Goal: Communication & Community: Answer question/provide support

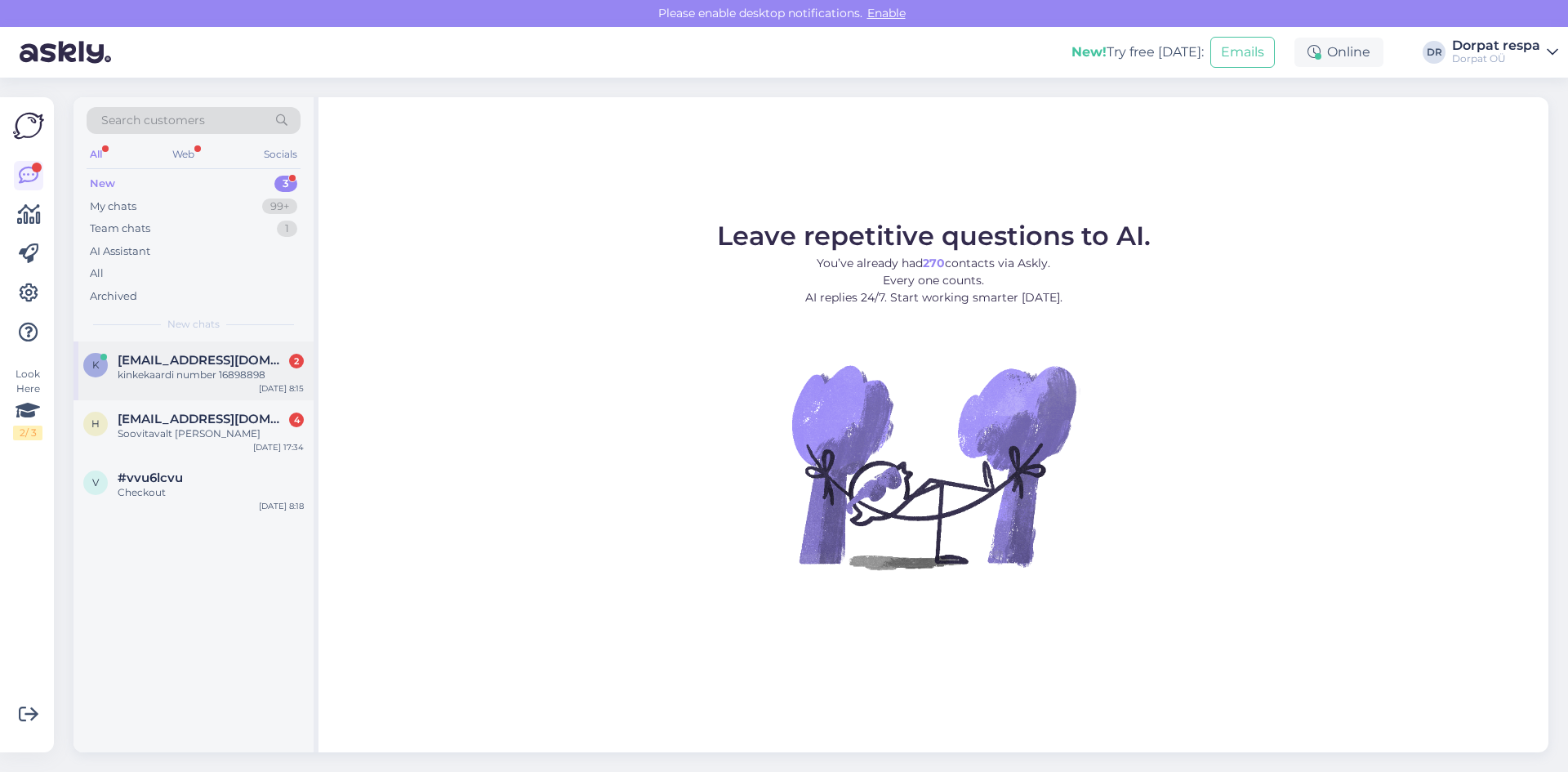
click at [202, 362] on span "[EMAIL_ADDRESS][DOMAIN_NAME]" at bounding box center [203, 360] width 170 height 14
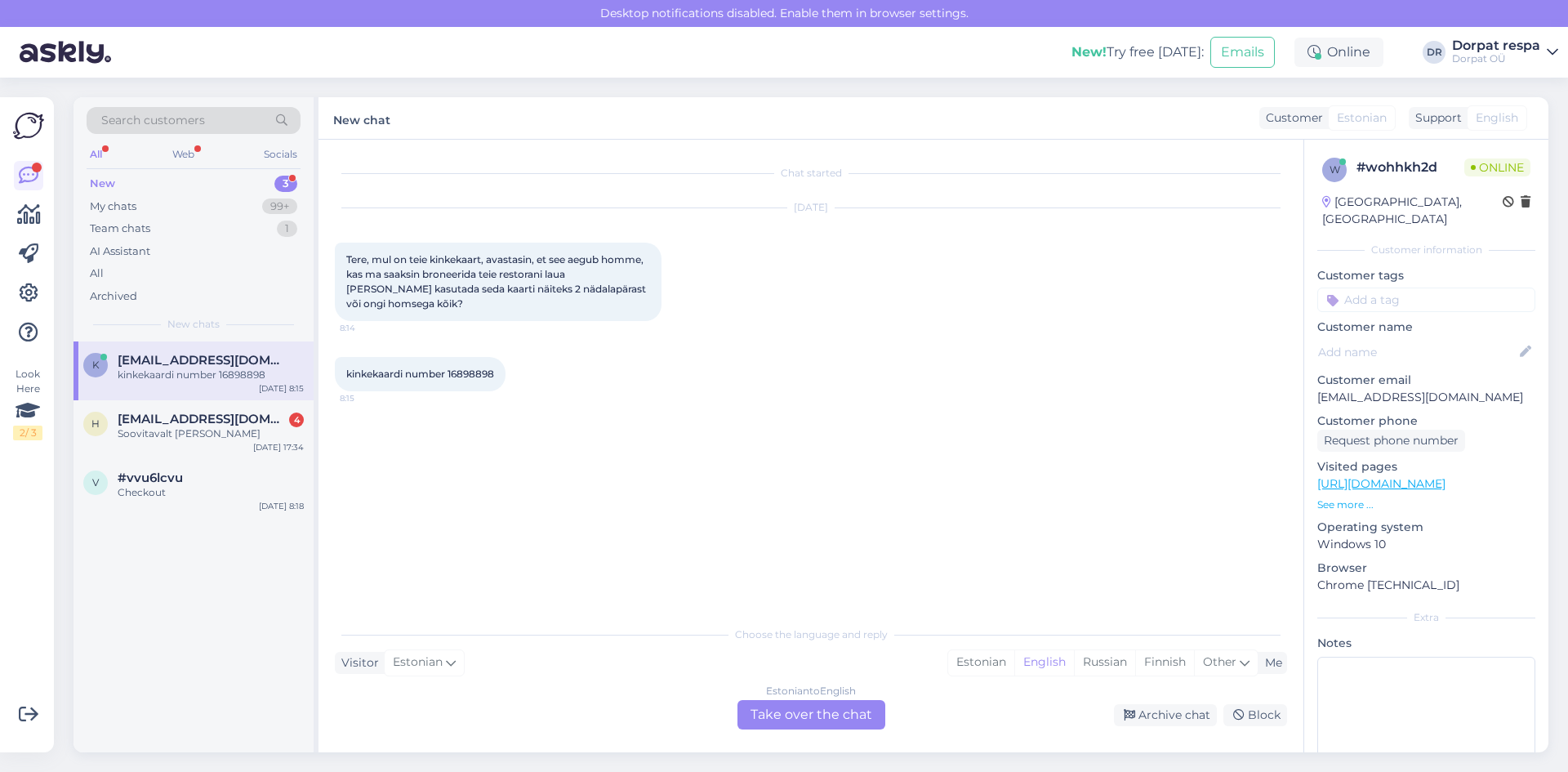
click at [707, 709] on div "Estonian to English Take over the chat" at bounding box center [812, 714] width 148 height 30
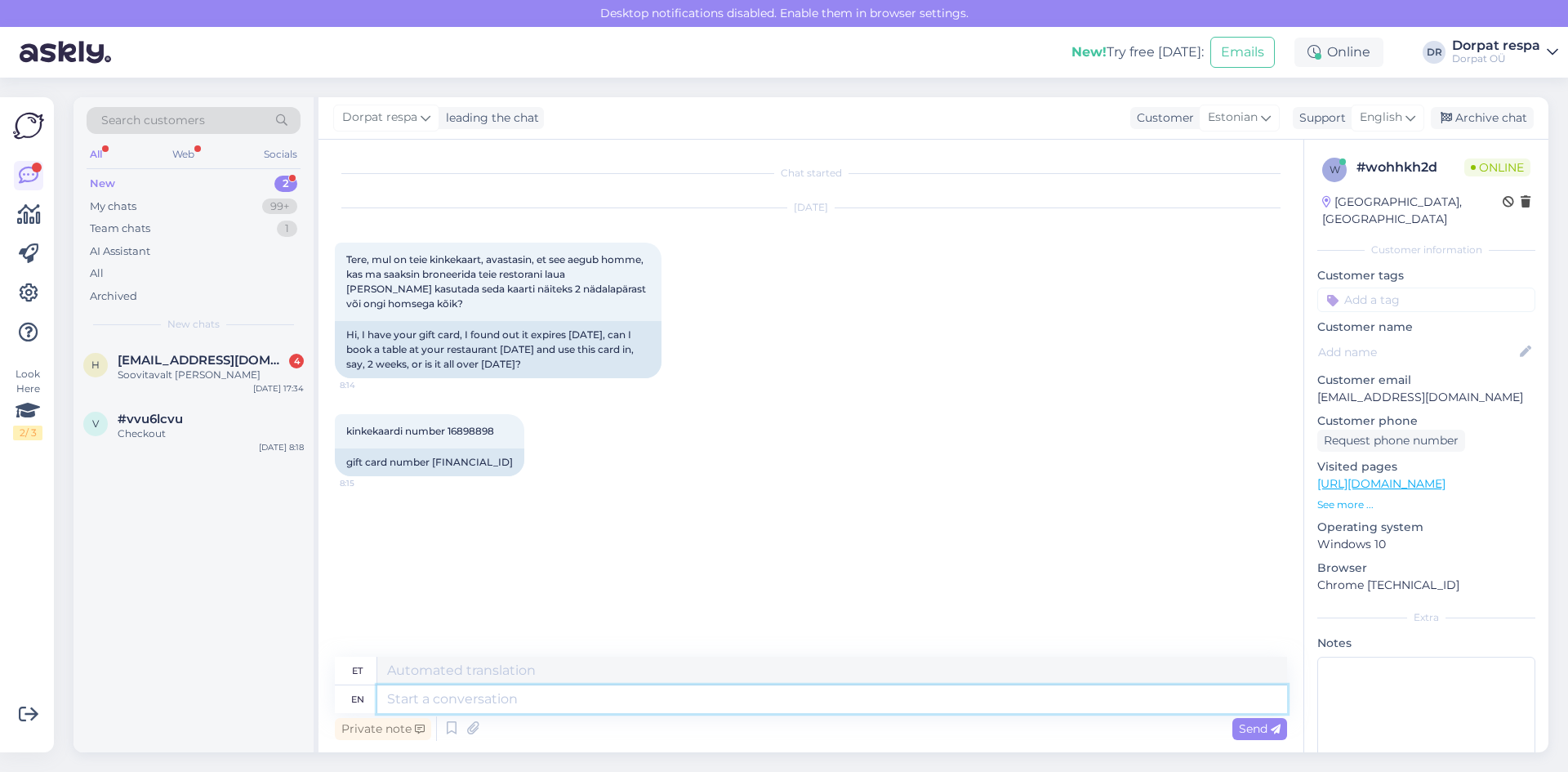
click at [448, 696] on textarea at bounding box center [832, 699] width 910 height 28
click at [450, 677] on textarea at bounding box center [832, 670] width 910 height 28
click at [439, 696] on textarea at bounding box center [832, 699] width 910 height 28
click at [437, 673] on textarea "T" at bounding box center [832, 670] width 910 height 28
type textarea "Tere! Palun täpsustage, kas soovite meie restoranis kasutada kinkekaarti või [P…"
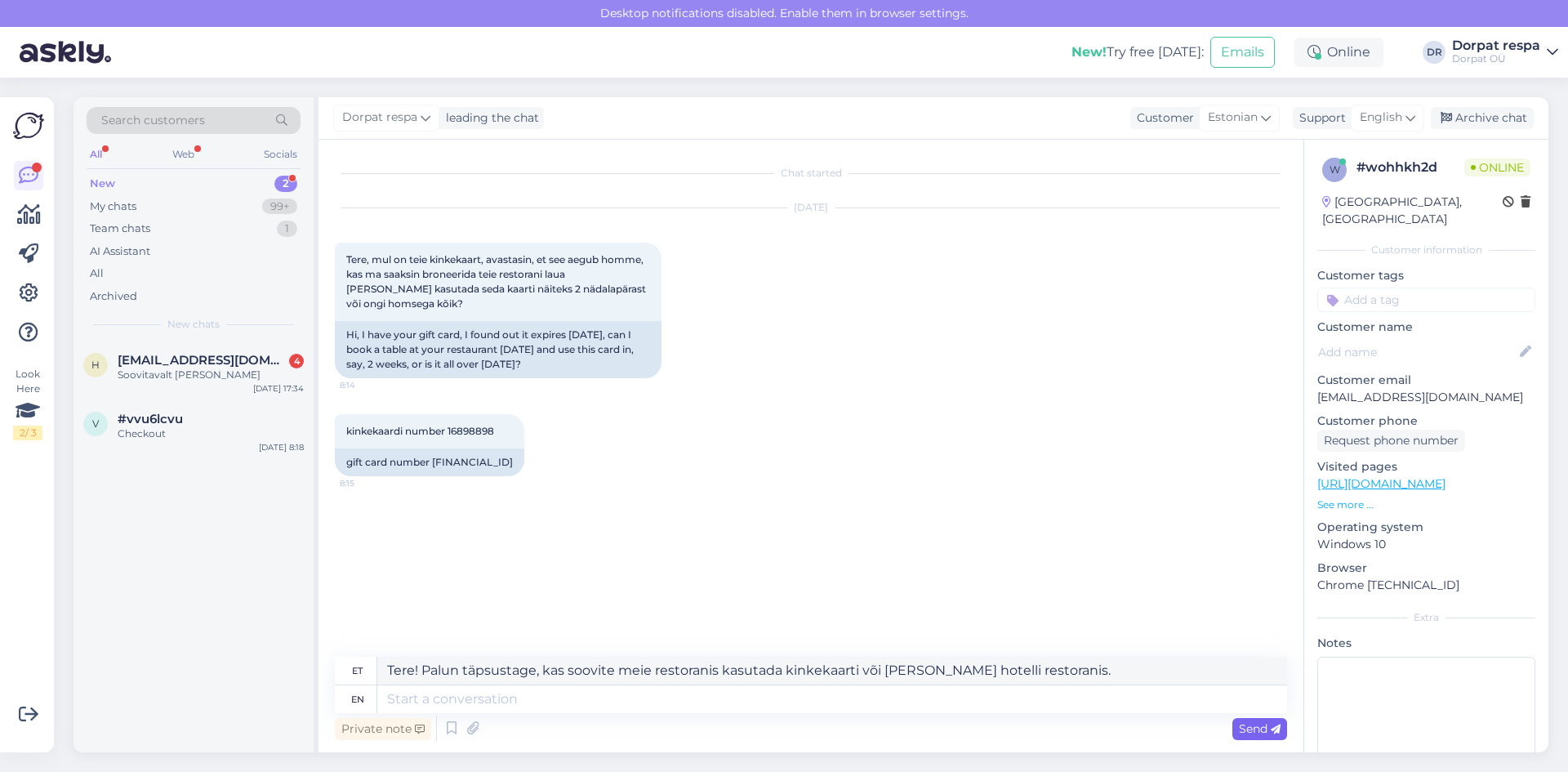
click at [707, 719] on icon at bounding box center [1276, 730] width 10 height 10
click at [552, 698] on textarea at bounding box center [832, 699] width 910 height 28
paste textarea "Tere! Palun täpsustage, kas soovite meie restoranis kasutada kinkekaarti või [P…"
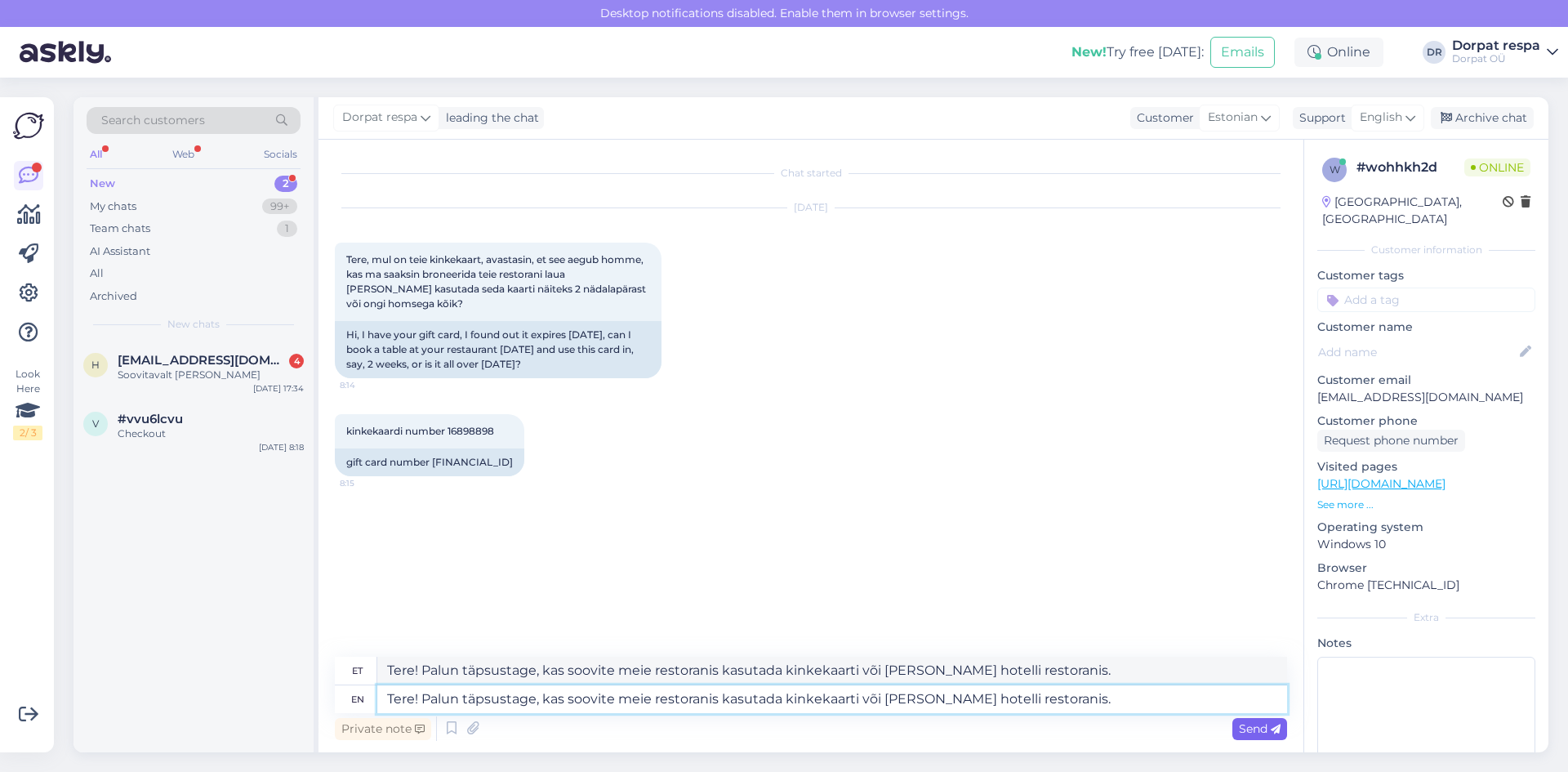
type textarea "Tere! Palun täpsustage, kas soovite meie restoranis kasutada kinkekaarti või [P…"
click at [707, 719] on div "Send" at bounding box center [1259, 729] width 54 height 22
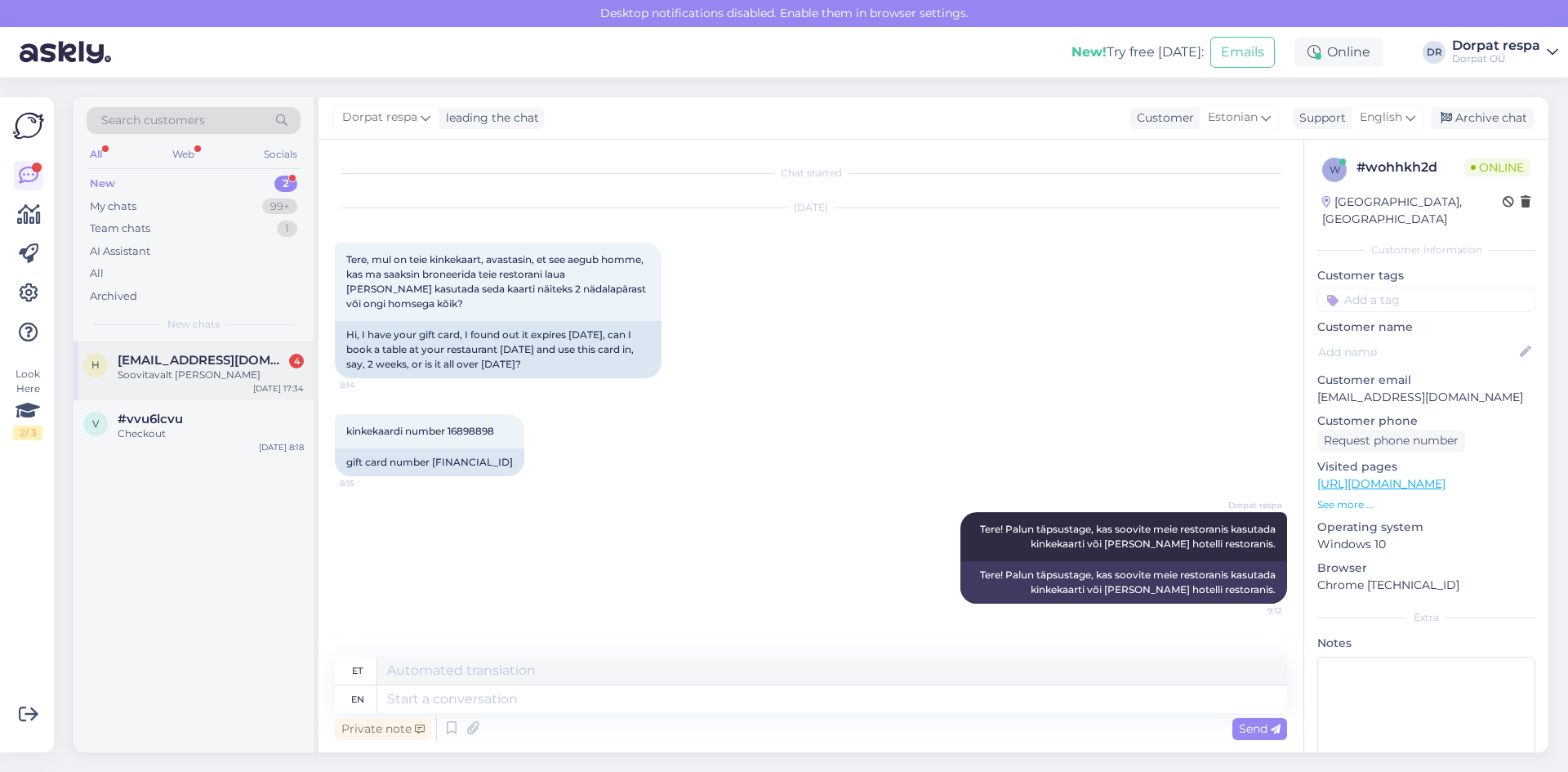
click at [166, 386] on div "h heavenmarineadvisoryservicesou@gmail.com 4 Soovitavalt jõe poolel Aug 11 17:34" at bounding box center [194, 370] width 240 height 59
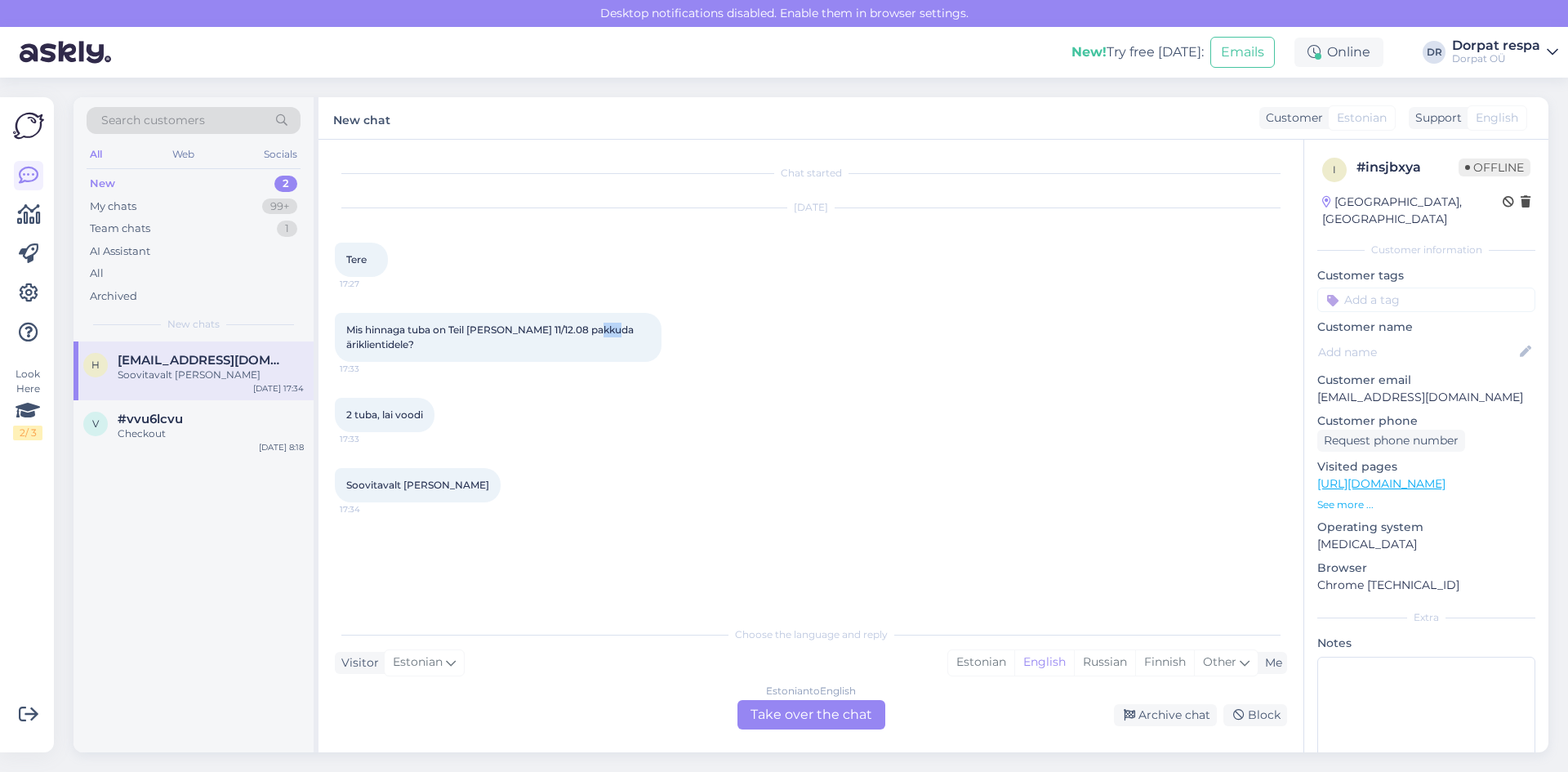
drag, startPoint x: 593, startPoint y: 330, endPoint x: 604, endPoint y: 330, distance: 11.0
click at [604, 330] on span "Mis hinnaga tuba on Teil täna 11/12.08 pakkuda äriklientidele?" at bounding box center [491, 337] width 289 height 27
click at [692, 321] on div "Mis hinnaga tuba on Teil täna 11/12.08 pakkuda äriklientidele? 17:33" at bounding box center [811, 337] width 953 height 85
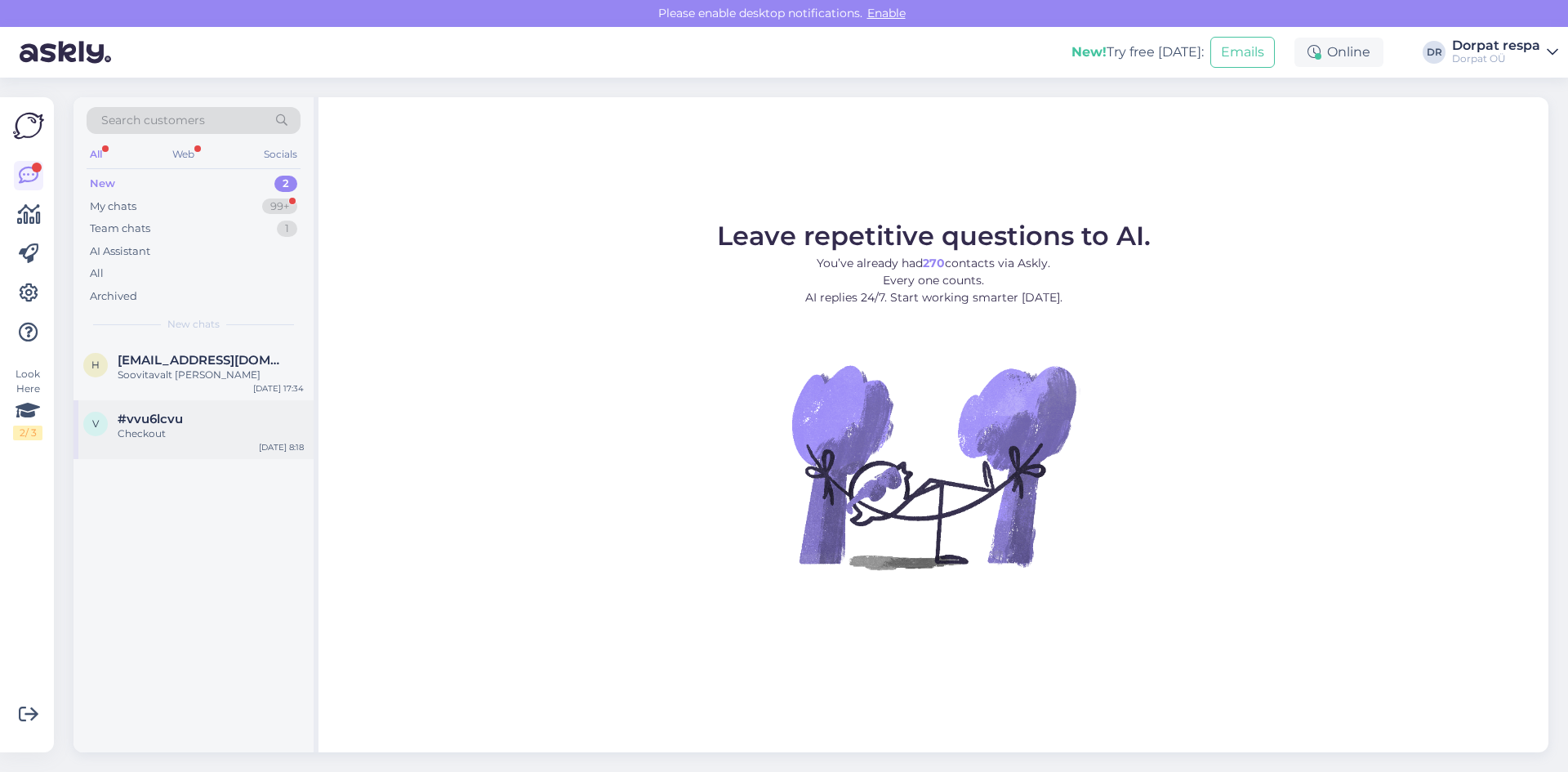
click at [137, 441] on div "v #vvu6lcvu Checkout [DATE] 8:18" at bounding box center [194, 429] width 240 height 59
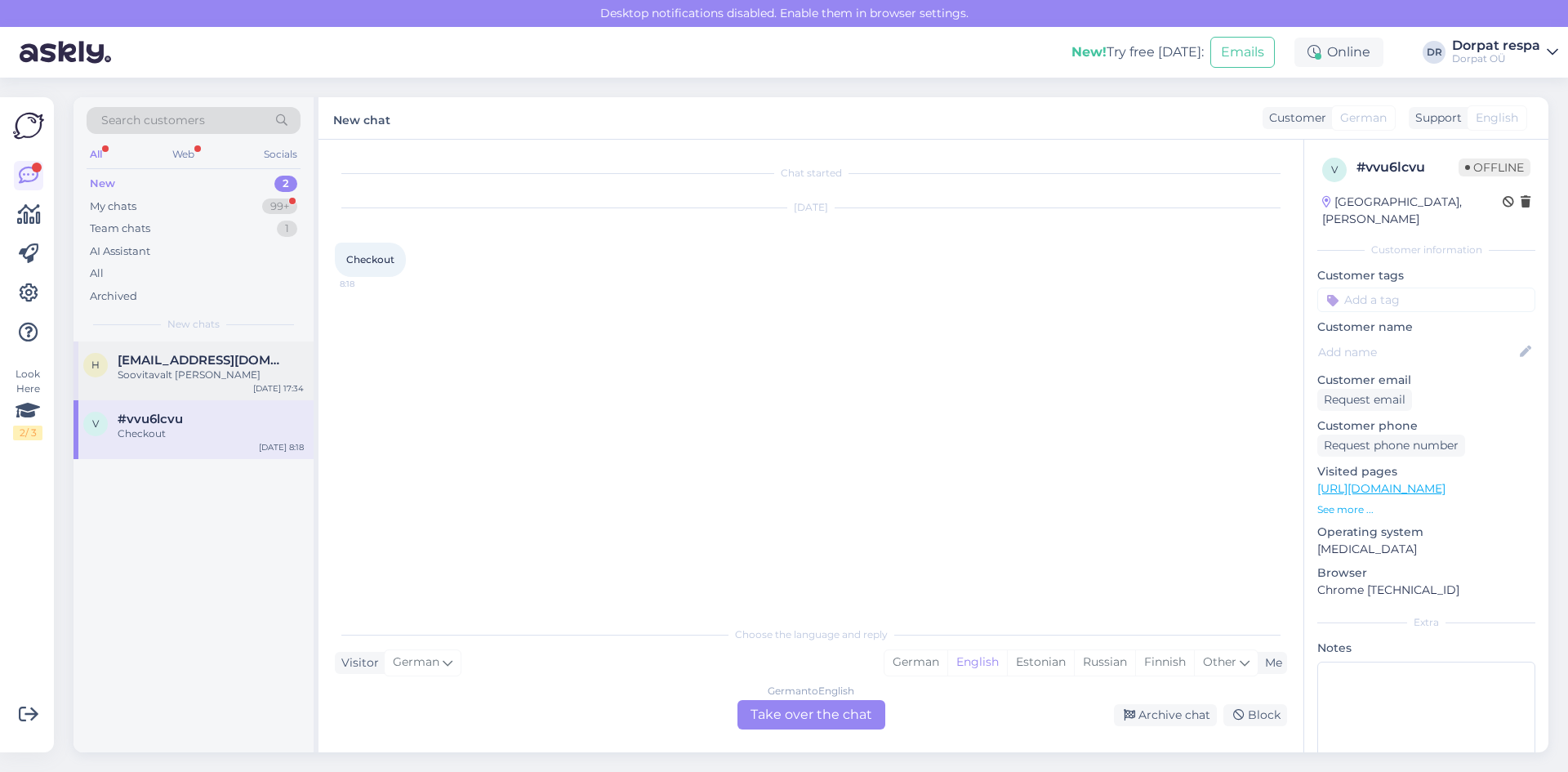
click at [189, 363] on span "[EMAIL_ADDRESS][DOMAIN_NAME]" at bounding box center [203, 360] width 170 height 14
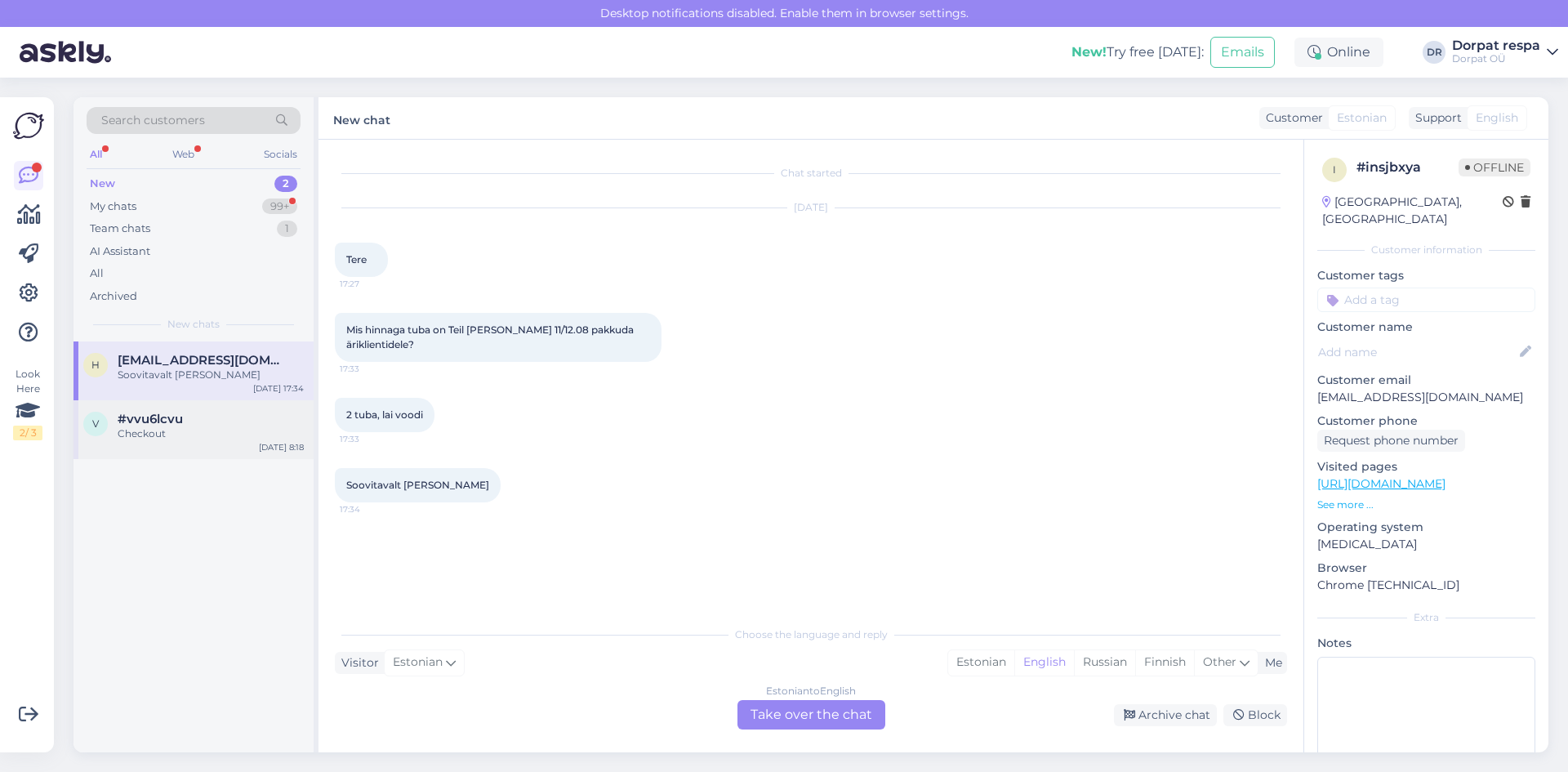
click at [192, 408] on div "v #vvu6lcvu Checkout Aug 10 8:18" at bounding box center [194, 429] width 240 height 59
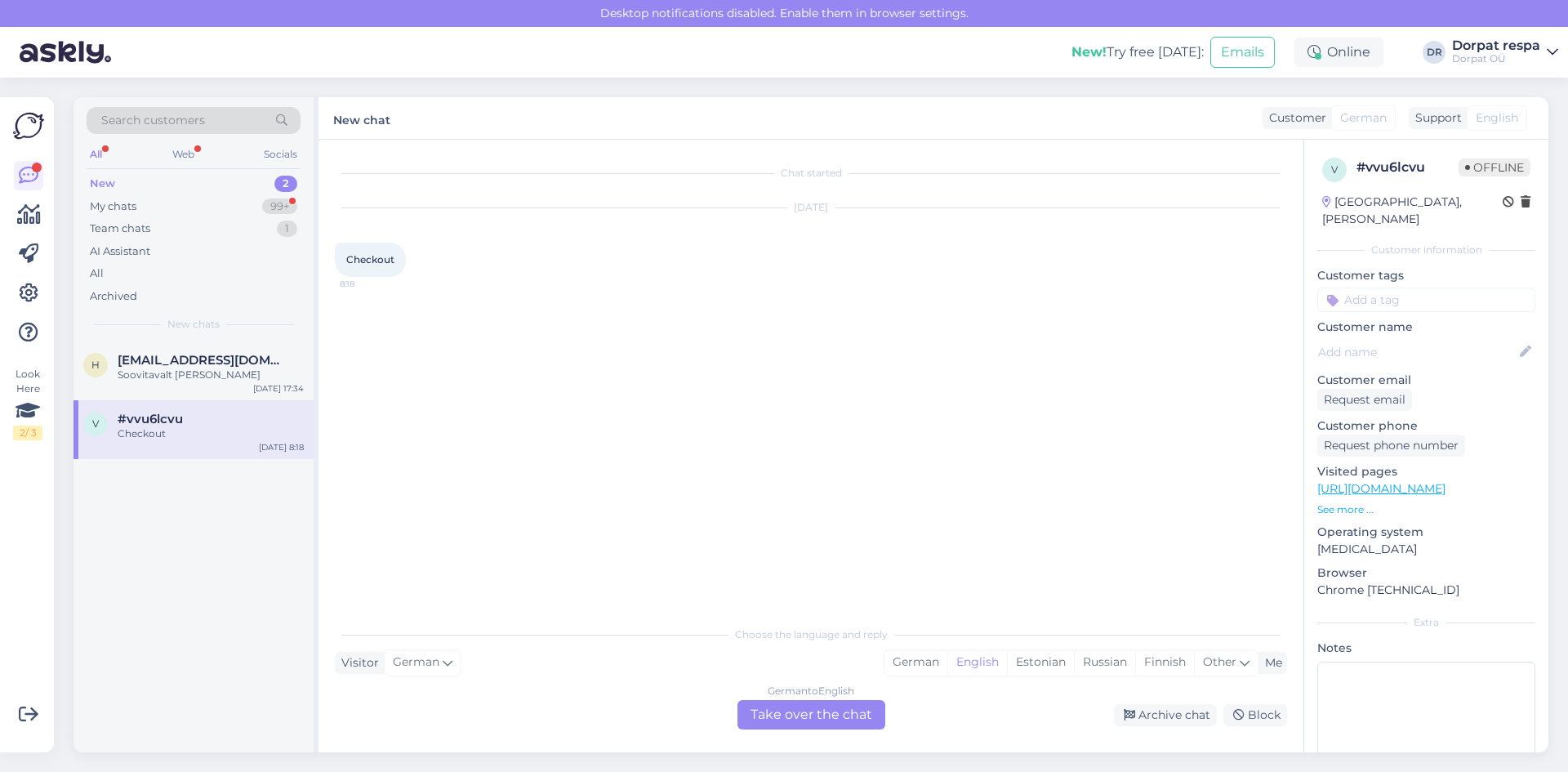
click at [172, 182] on div "New 2" at bounding box center [194, 183] width 214 height 23
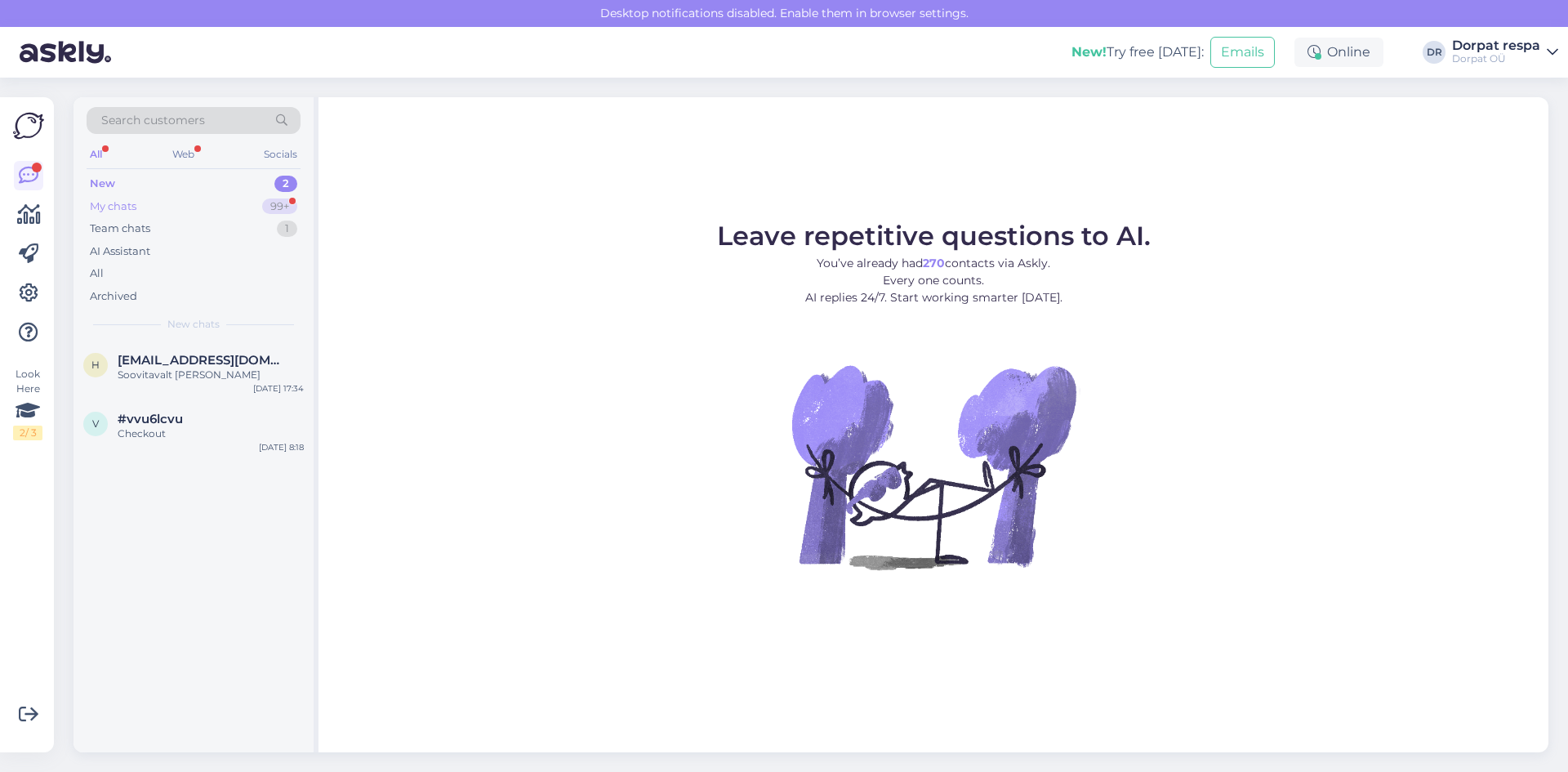
click at [165, 207] on div "My chats 99+" at bounding box center [194, 206] width 214 height 23
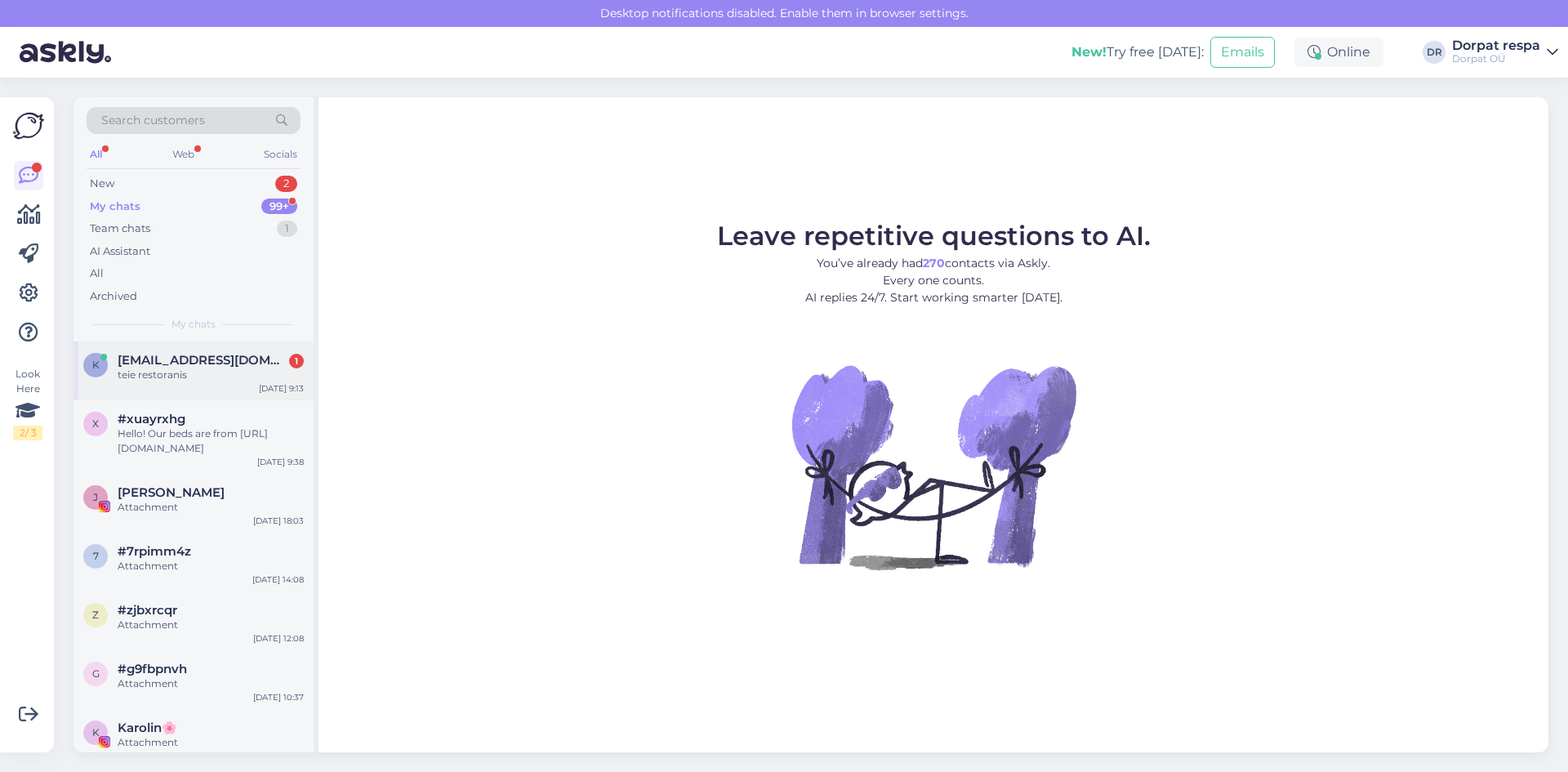
click at [177, 383] on div "k [EMAIL_ADDRESS][DOMAIN_NAME] 1 teie restoranis [DATE] 9:13" at bounding box center [194, 370] width 240 height 59
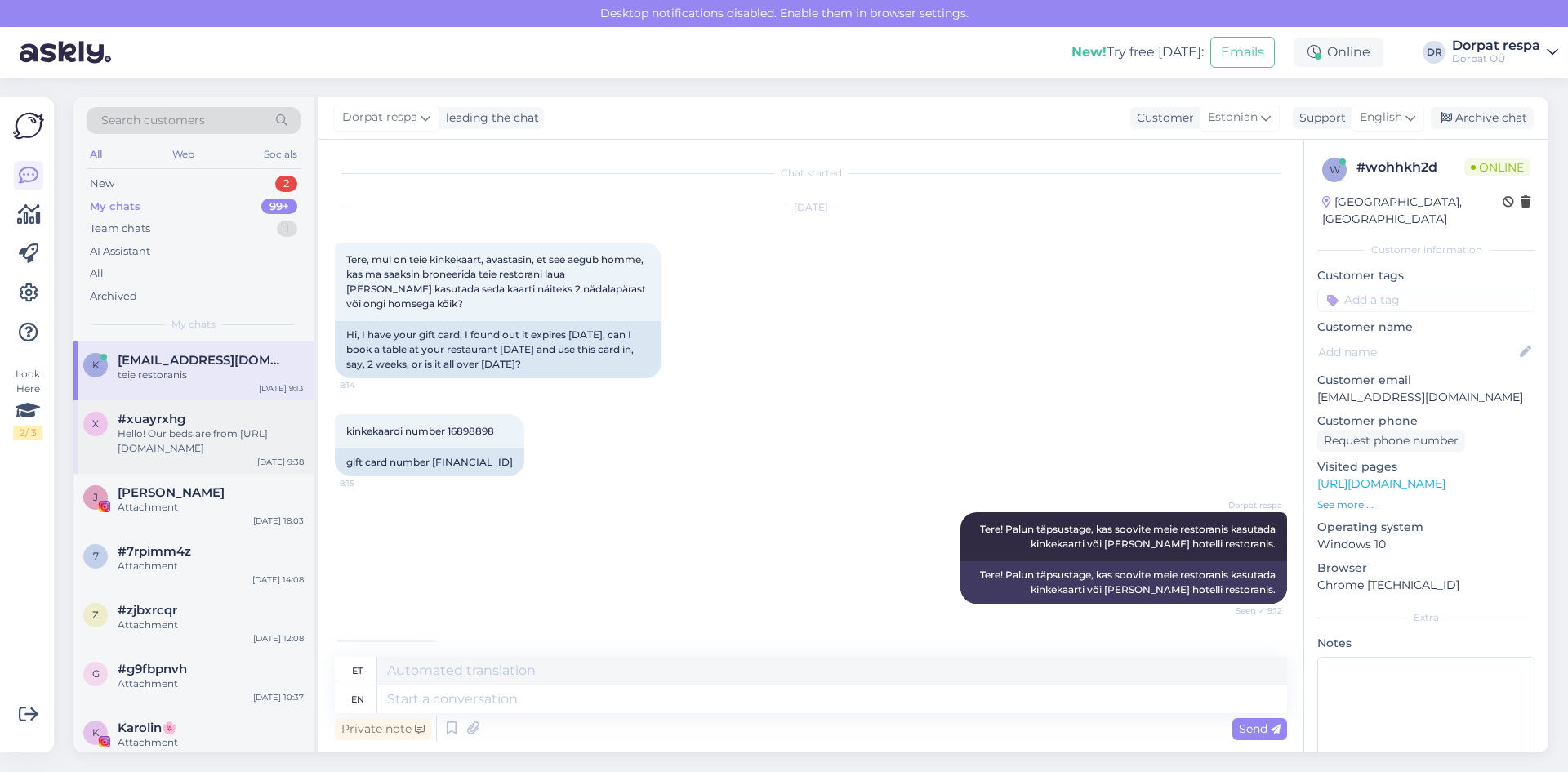
scroll to position [77, 0]
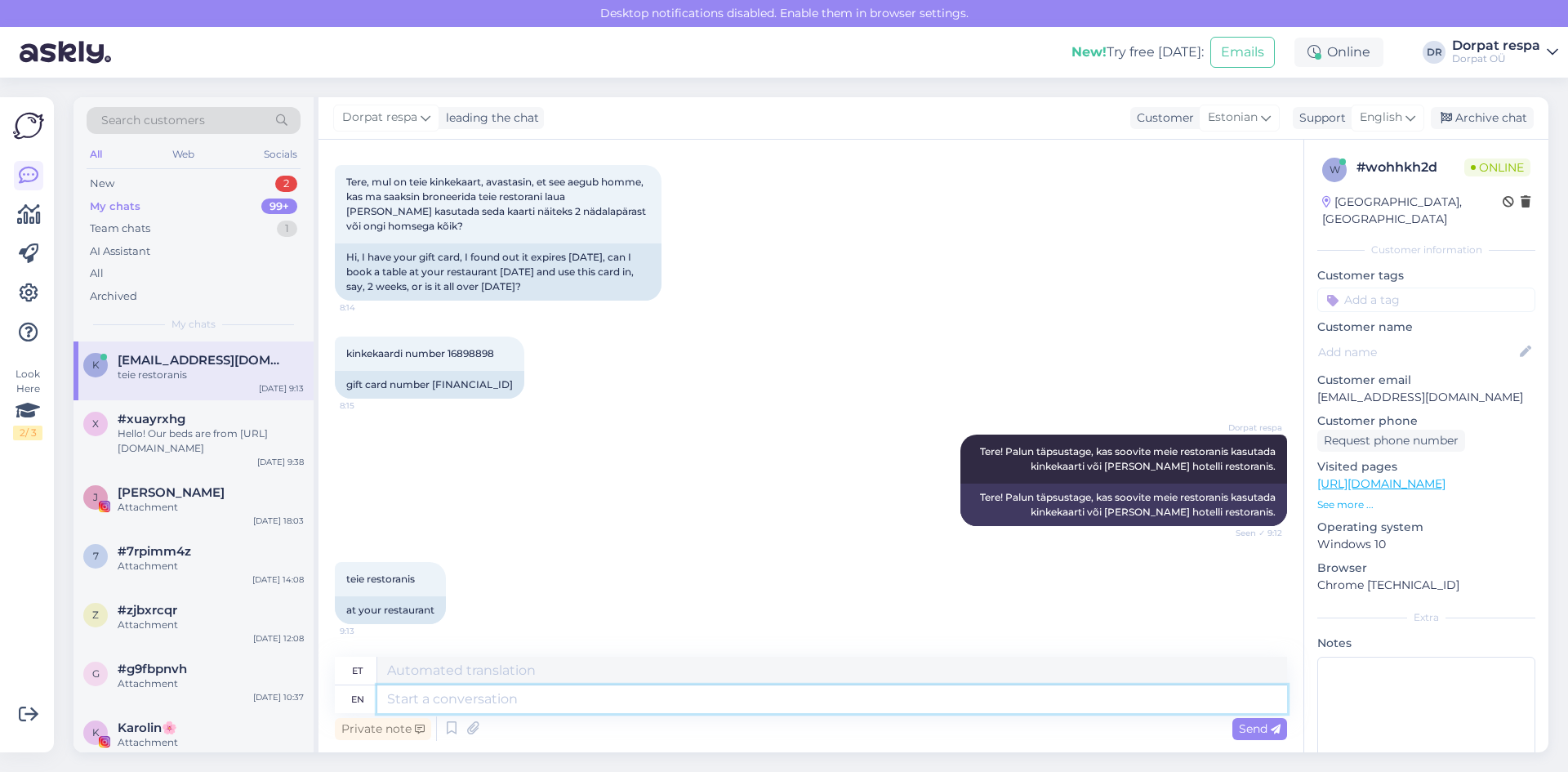
click at [457, 711] on textarea at bounding box center [832, 699] width 910 height 28
type textarea "Ma"
type textarea "Ema"
type textarea "Me"
type textarea "[PERSON_NAME]"
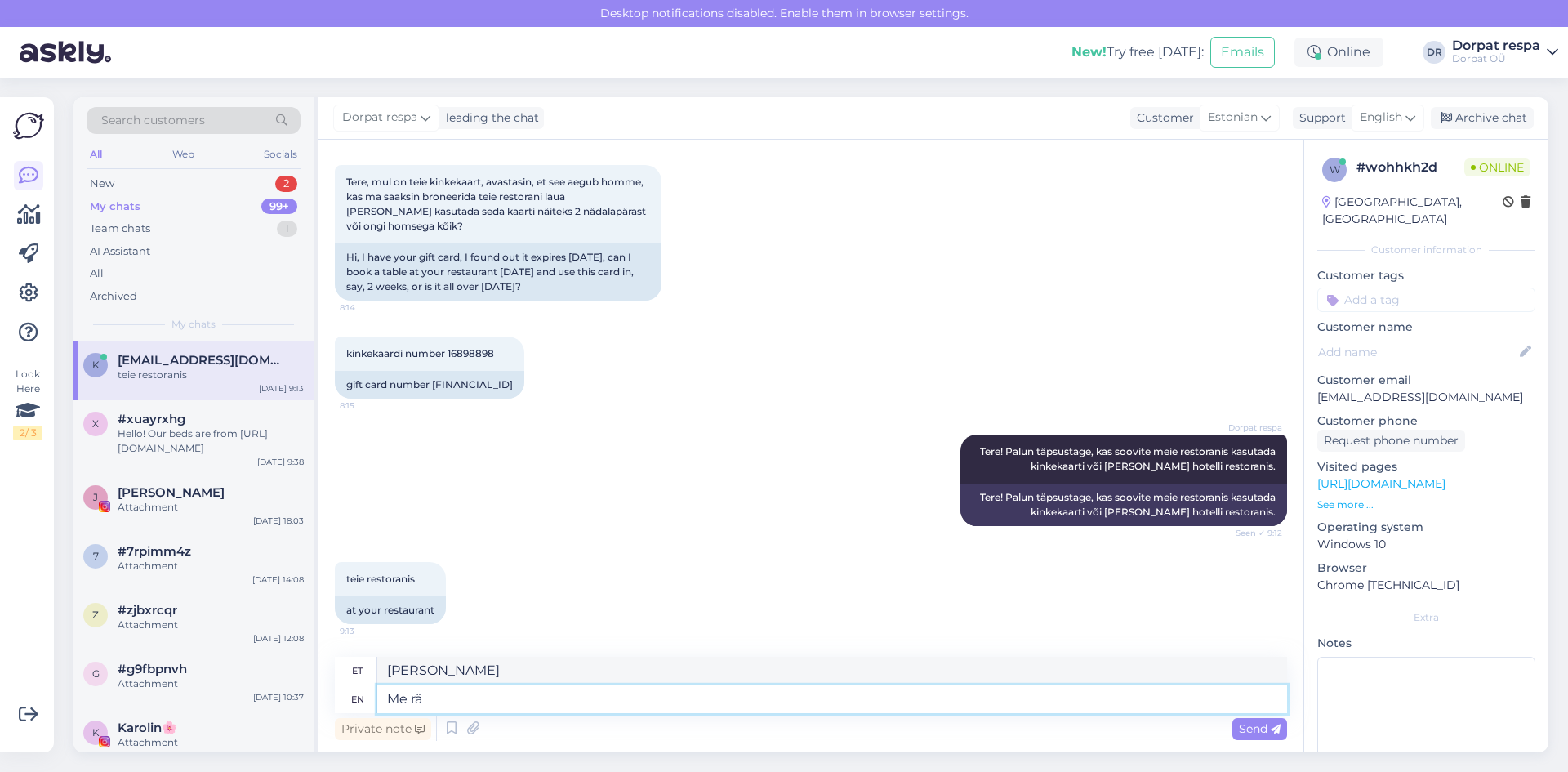
type textarea "Me rää"
type textarea "Me räägime"
type textarea "SMe räägime"
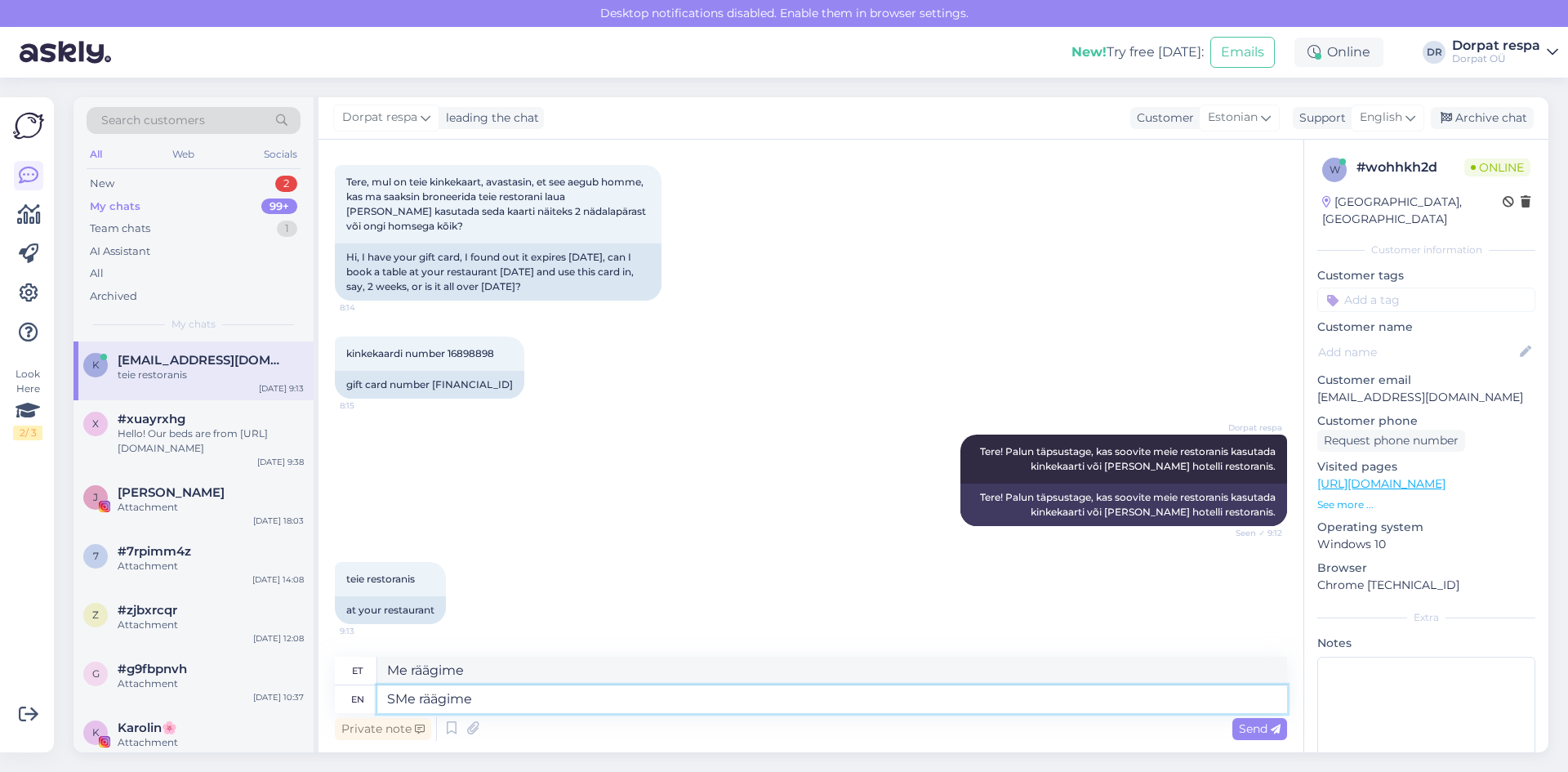
type textarea "SMe hääled"
type textarea "SeMe räägime"
type textarea "SelgMe räägime"
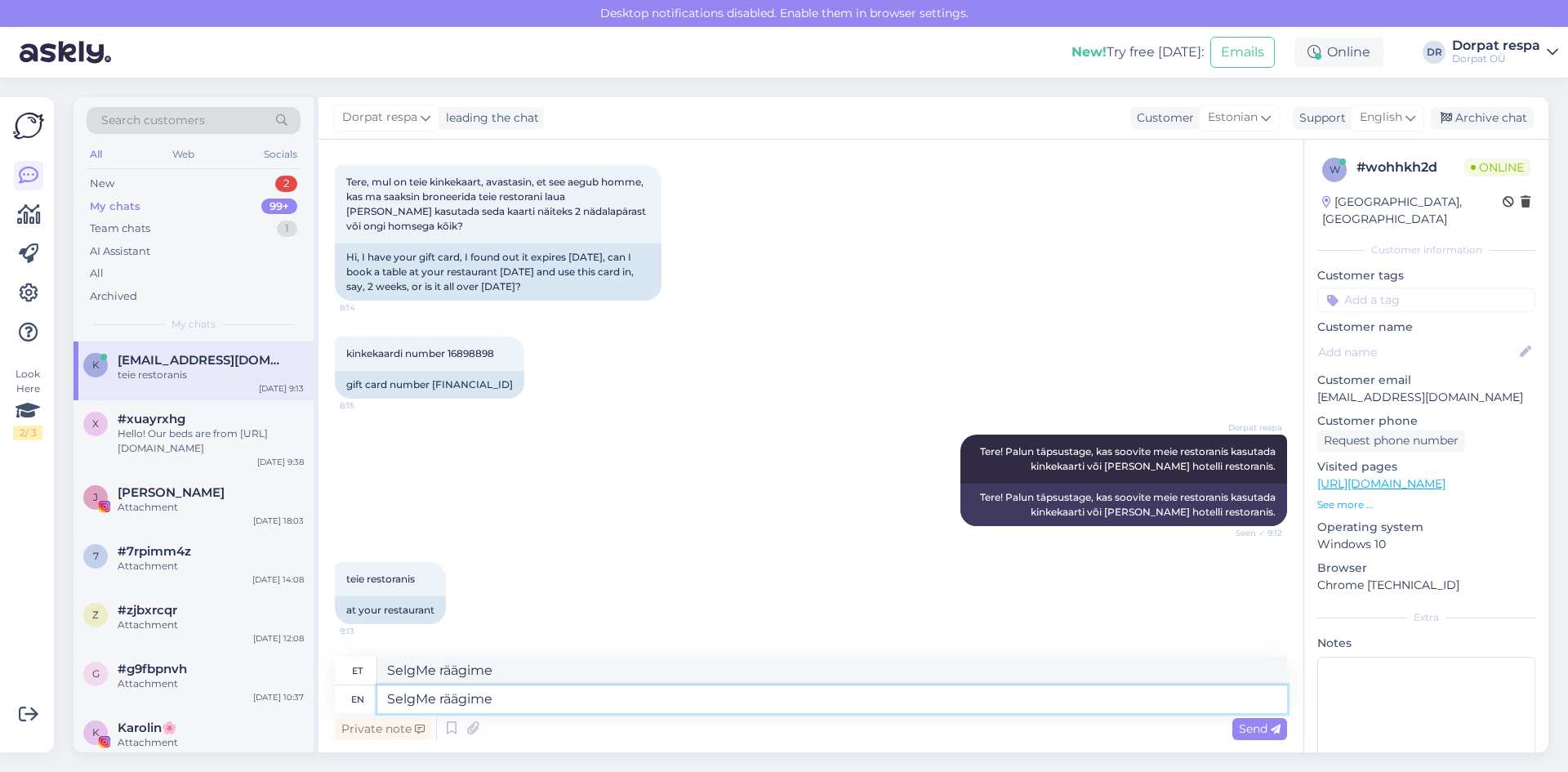
type textarea "SelgeMe räägime"
type textarea "Selge,Me räägime"
type textarea "Selge, Me räägime"
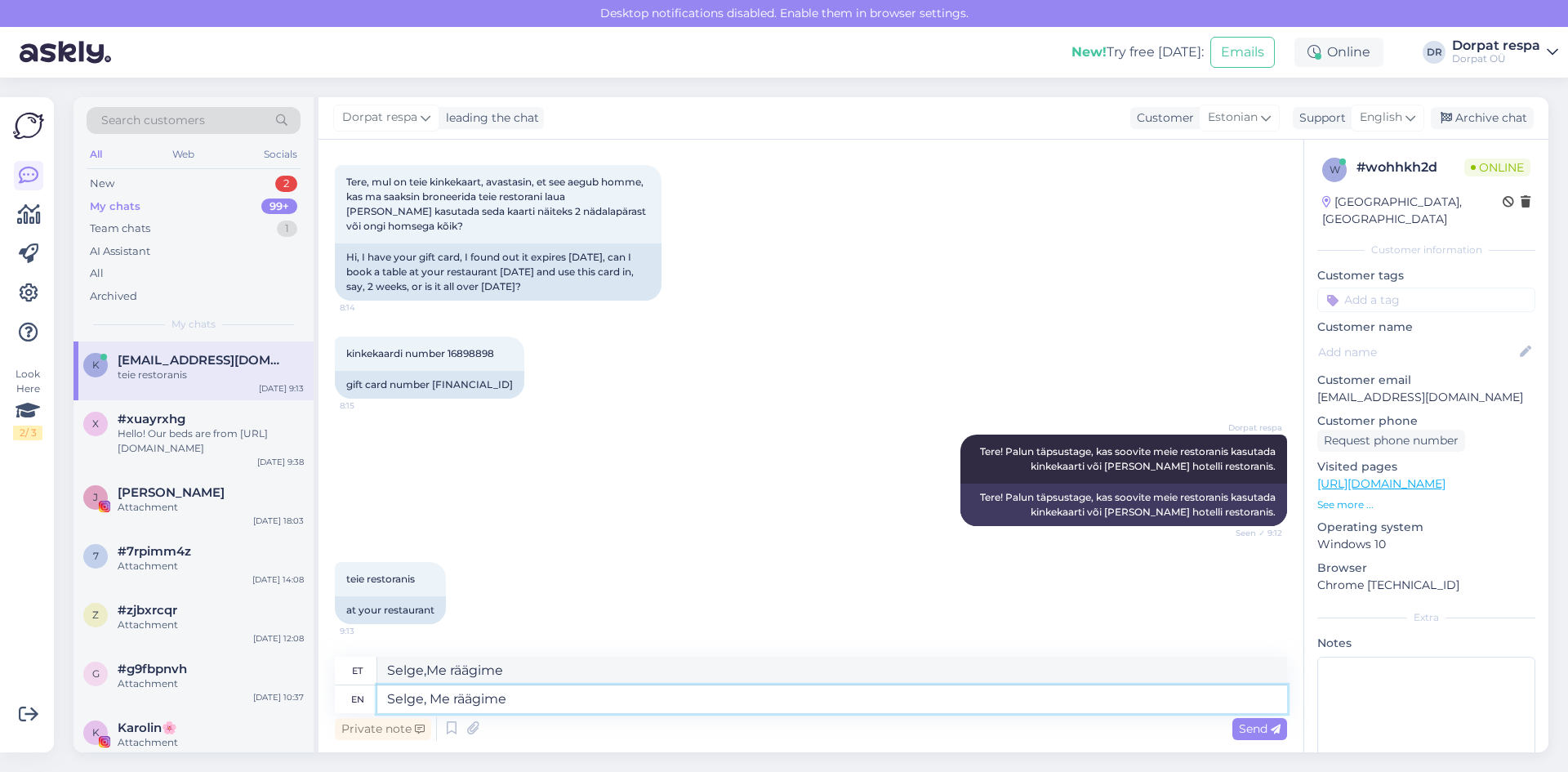
type textarea "Selge, Me räägime"
type textarea "Selge, me räägime"
type textarea "Selge, [PERSON_NAME]"
type textarea "Selge, me räägime meie"
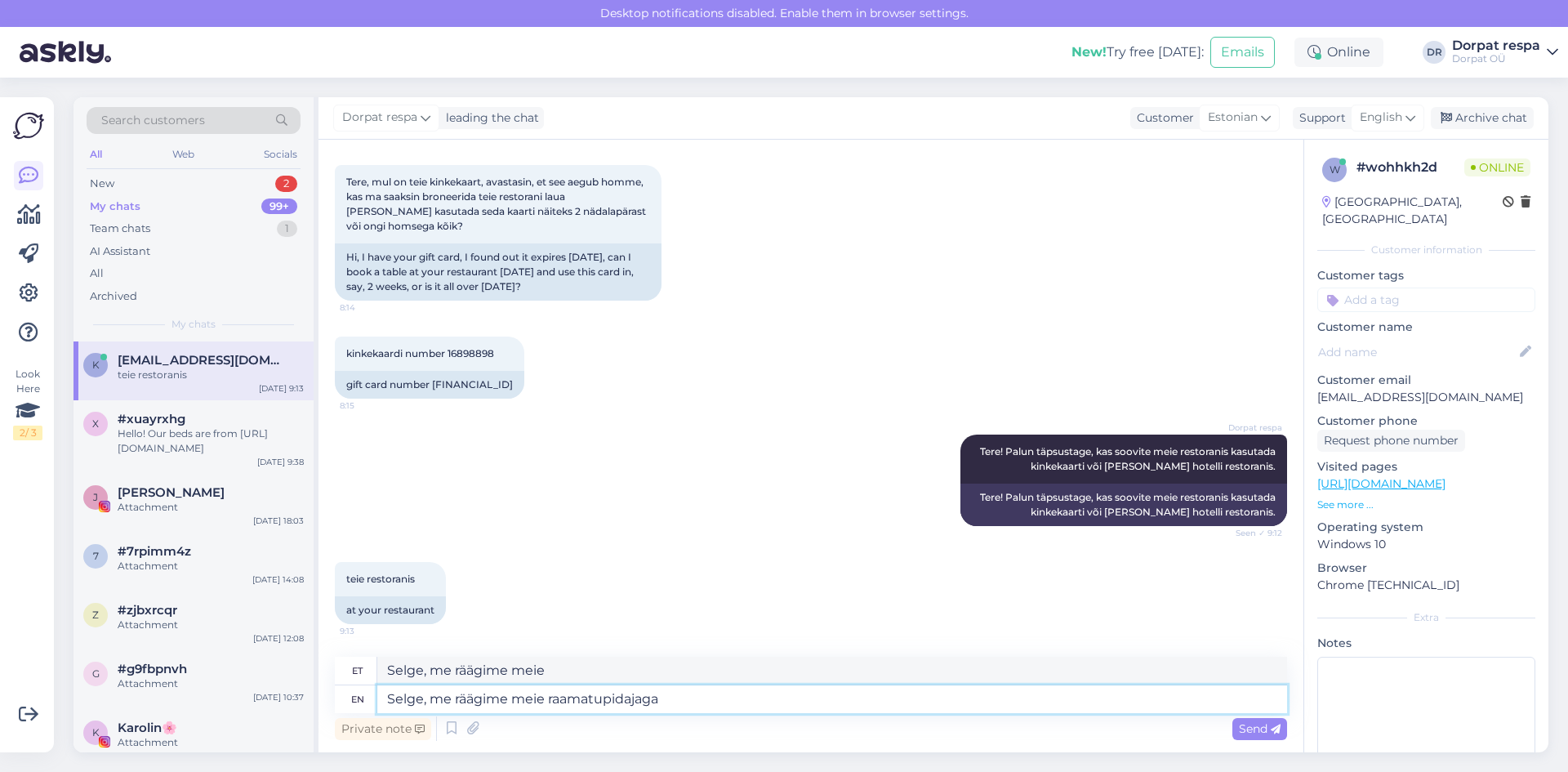
type textarea "Selge, me räägime meie raamatupidajaga"
type textarea "Selge, me räägime meie raamatupidajaga läbi, k"
type textarea "Selge, me räägime meie raamatupidajaga läbi,"
type textarea "Selge, me räägime meie raamatupidajaga läbi, kuidas"
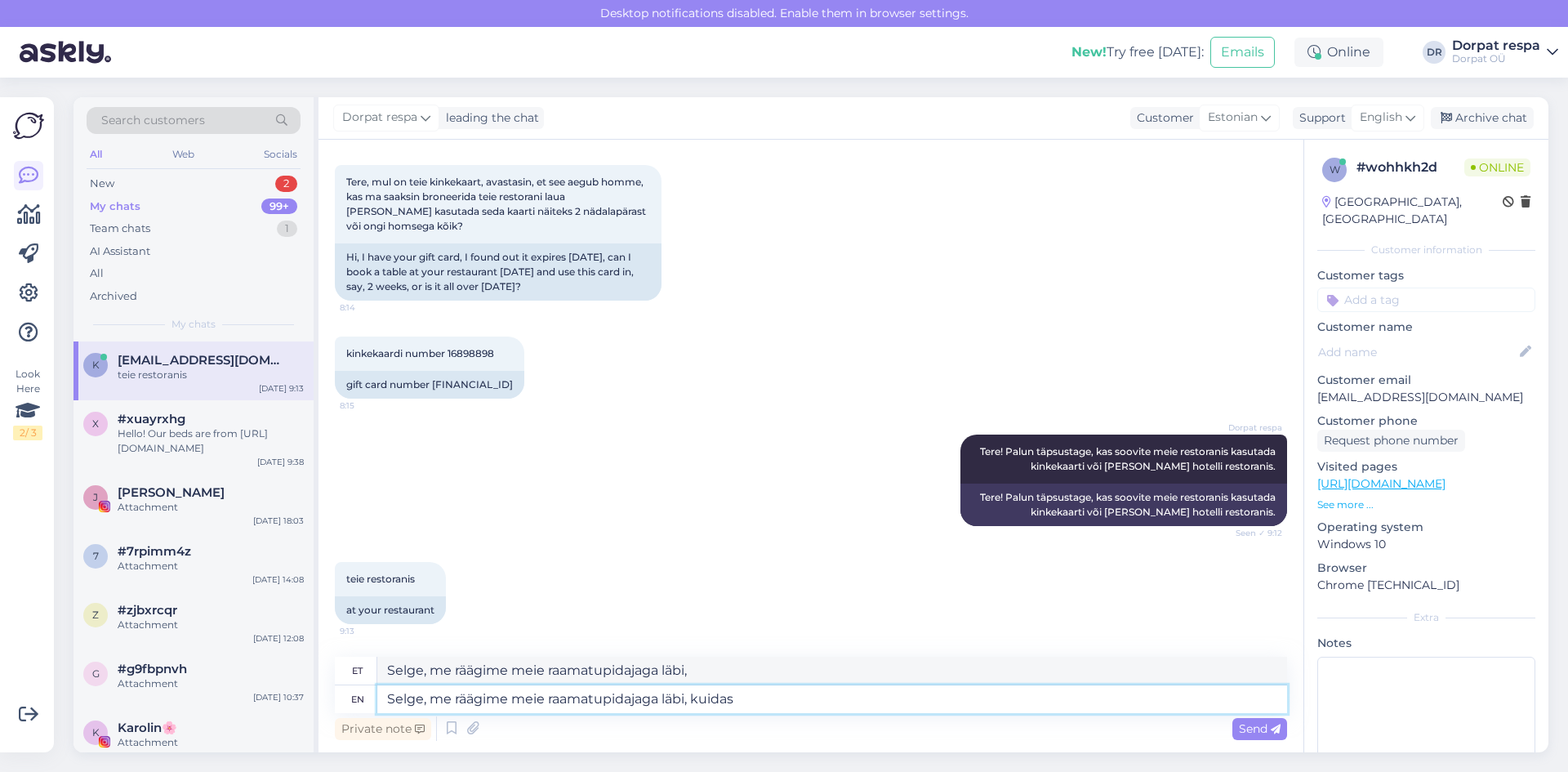
type textarea "Selge, me räägime meie raamatupidajaga läbi, kuidas"
type textarea "Selge, me räägime meie raamatupidajaga läbi, kuidas täpselt"
type textarea "Selge, me räägime meie raamatupidajaga läbi, kuidas täpselt me s"
type textarea "Selge, me räägime meie raamatupidajaga läbi, kuidas täpselt me"
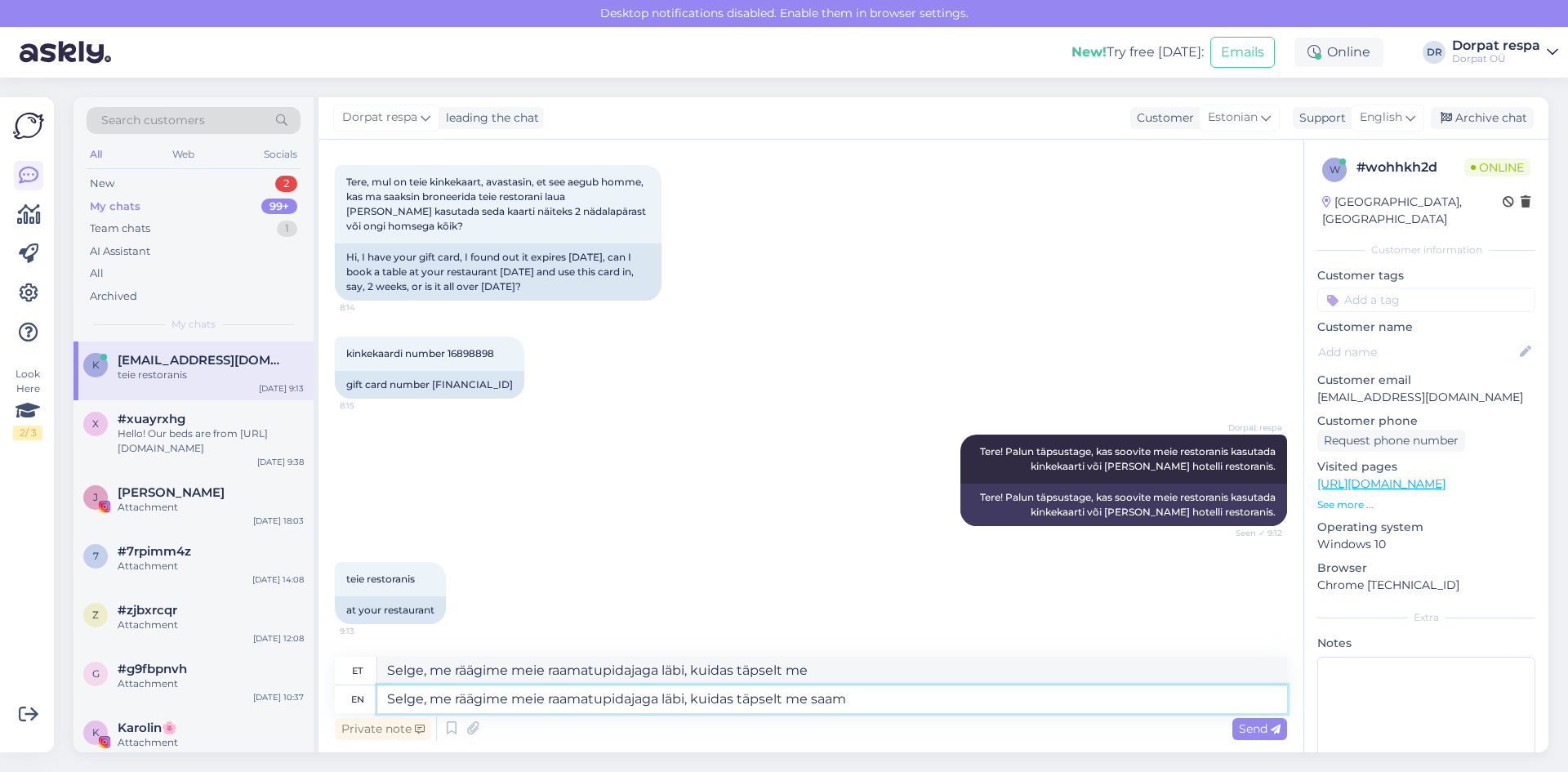
type textarea "Selge, me räägime meie raamatupidajaga läbi, kuidas täpselt me saame"
type textarea "Selge, me räägime meie raamatupidajaga läbi, kuidas täpselt me saame kinkek"
type textarea "Selge, me räägime meie raamatupidajaga läbi, kuidas täpselt me saame kinke"
type textarea "Selge, me räägime meie raamatupidajaga läbi, kuidas täpselt me saame kinkekaard"
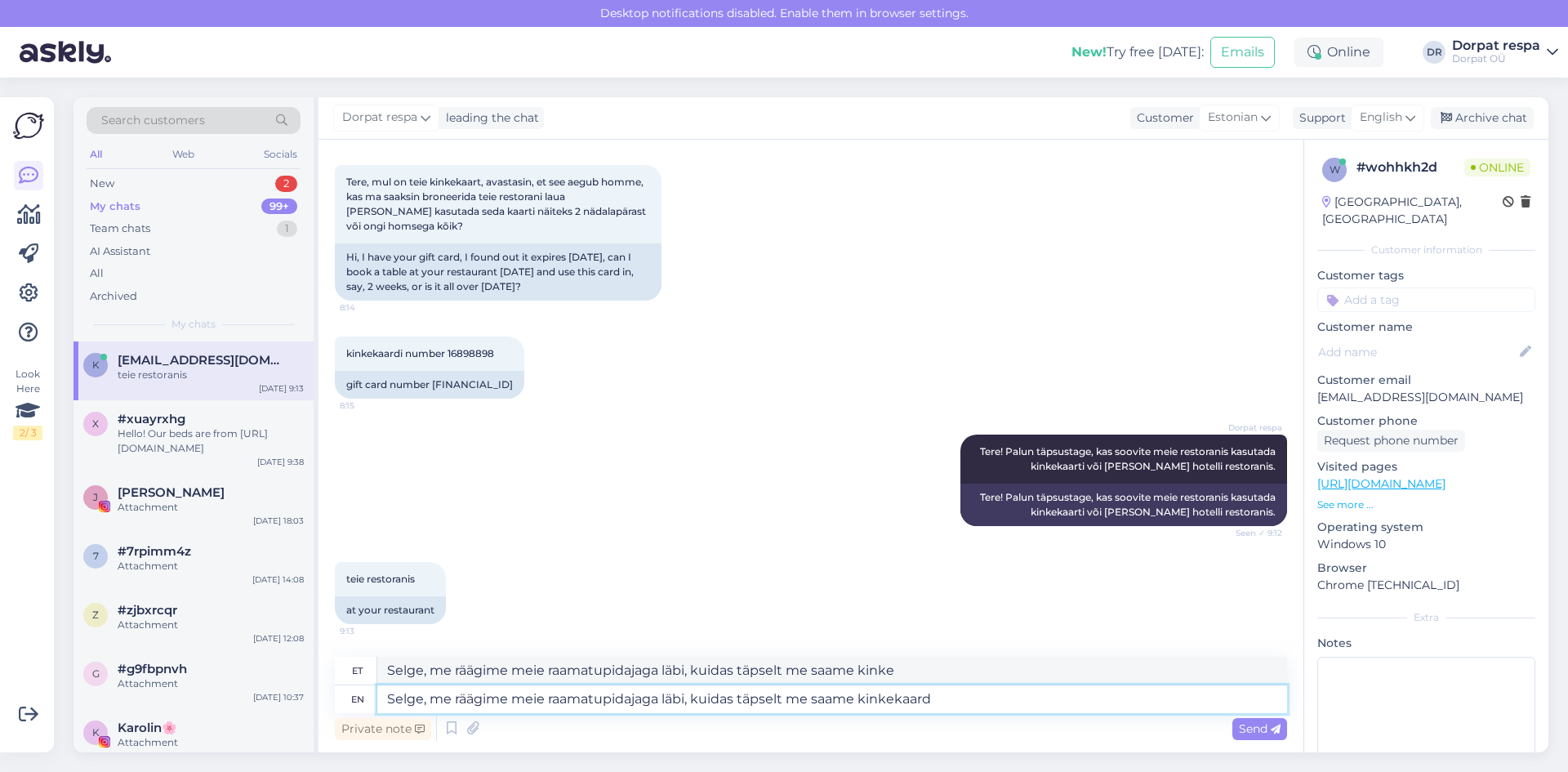
type textarea "Selge, me räägime meie raamatupidajaga läbi, kuidas täpselt saame kinkekaard"
type textarea "Selge, me räägime meie raamatupidajaga läbi, kuidas täpselt me saame kinkekaar"
type textarea "Selge, me räägime meie raamatupidajaga läbi, kuidas täpselt saame kinkekaar"
type textarea "Selge, me räägime meie raamatupidajaga läbi, kuidas täpselt me saame kinkekaard…"
type textarea "Selge, me räägime meie raamatupidajaga läbi, kuidas täpselt saame kinkekaardi"
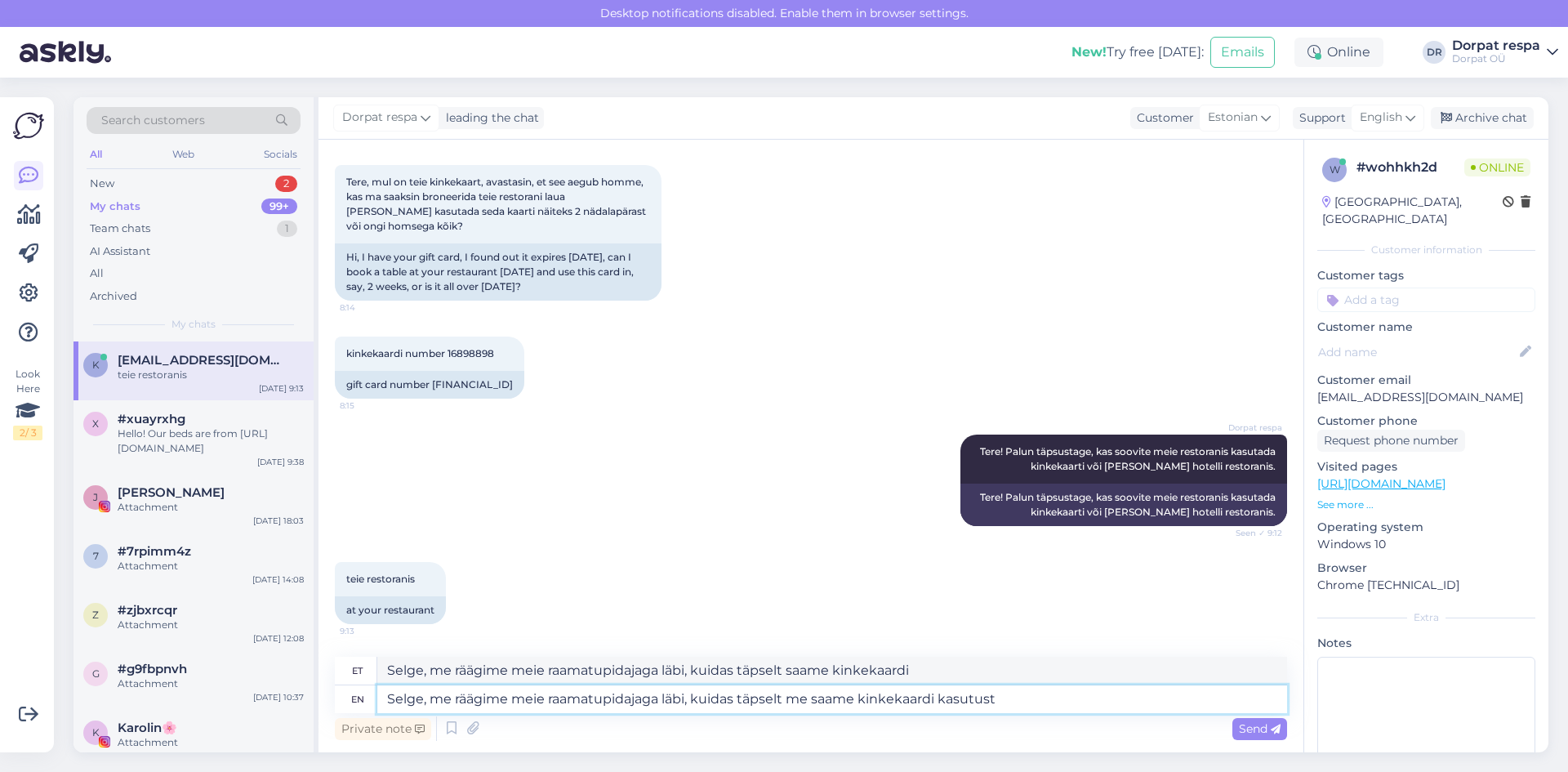
type textarea "Selge, me räägime meie raamatupidajaga läbi, kuidas täpselt me saame kinkekaard…"
type textarea "Selge, me räägime meie raamatupidajaga läbi, kuidas täpselt saame kinkekaardi k…"
type textarea "Selge, me räägime meie raamatupidajaga läbi, kuidas täpselt me saame kinkekaard…"
type textarea "Selge, me räägime meie raamatupidajaga läbi, kuidas täpselt saame kinkekaardi k…"
click at [1156, 701] on textarea "Selge, me räägime meie raamatupidajaga läbi, kuidas täpselt me saame kinkekaard…" at bounding box center [832, 699] width 910 height 28
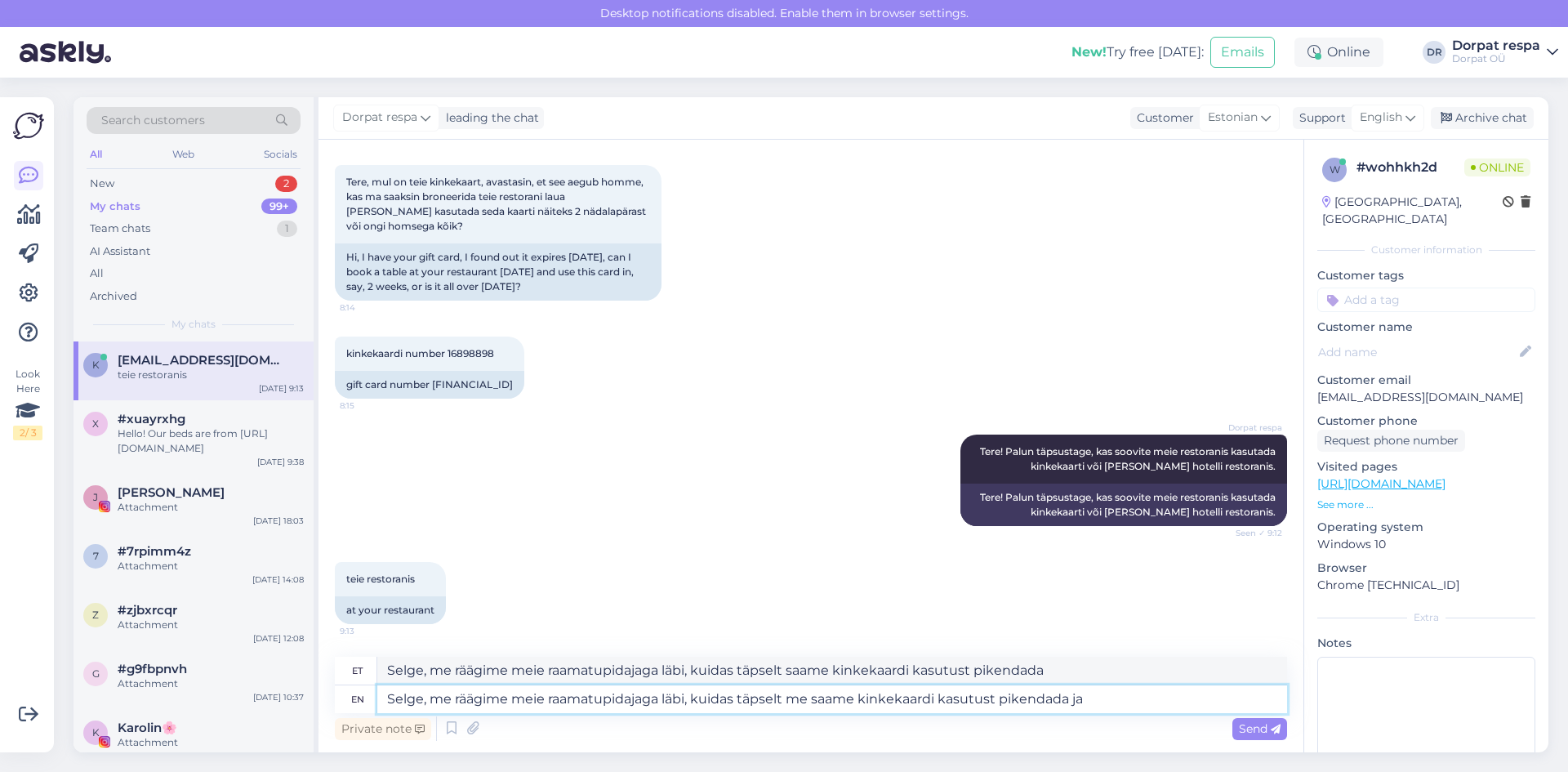
type textarea "Selge, me räägime meie raamatupidajaga läbi, kuidas täpselt me saame kinkekaard…"
type textarea "Selge, me räägime meie raamatupidajaga läbi, kuidas täpselt saame kinkekaardi k…"
type textarea "Selge, me räägime meie raamatupidajaga läbi, kuidas täpselt me saame kinkekaard…"
type textarea "Selge, me räägime meie raamatupidajaga läbi, kuidas täpselt saame kinkekaardi k…"
type textarea "Selge, me räägime meie raamatupidajaga läbi, kuidas täpselt me saame kinkekaard…"
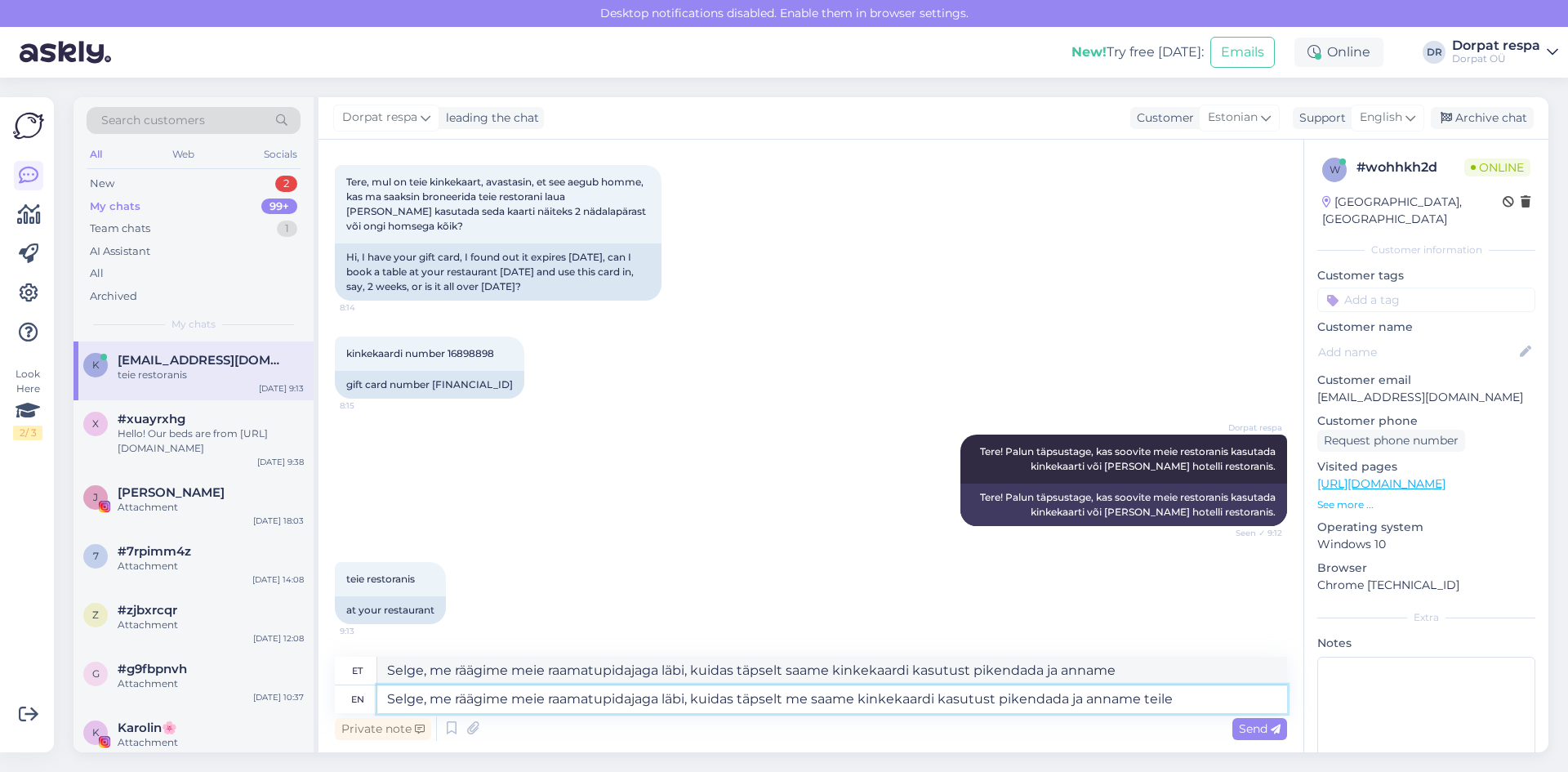
type textarea "Selge, me räägime meie raamatupidajaga läbi, kuidas täpselt me saame kinkekaard…"
type textarea "Selge, me räägime meie raamatupidajaga läbi, kuidas täpselt saame kinkekaardi k…"
type textarea "Selge, me räägime meie raamatupidajaga läbi, kuidas täpselt me saame kinkekaard…"
type textarea "Selge, me räägime meie raamatupidajaga läbi, kuidas täpselt saame kinkekaardi k…"
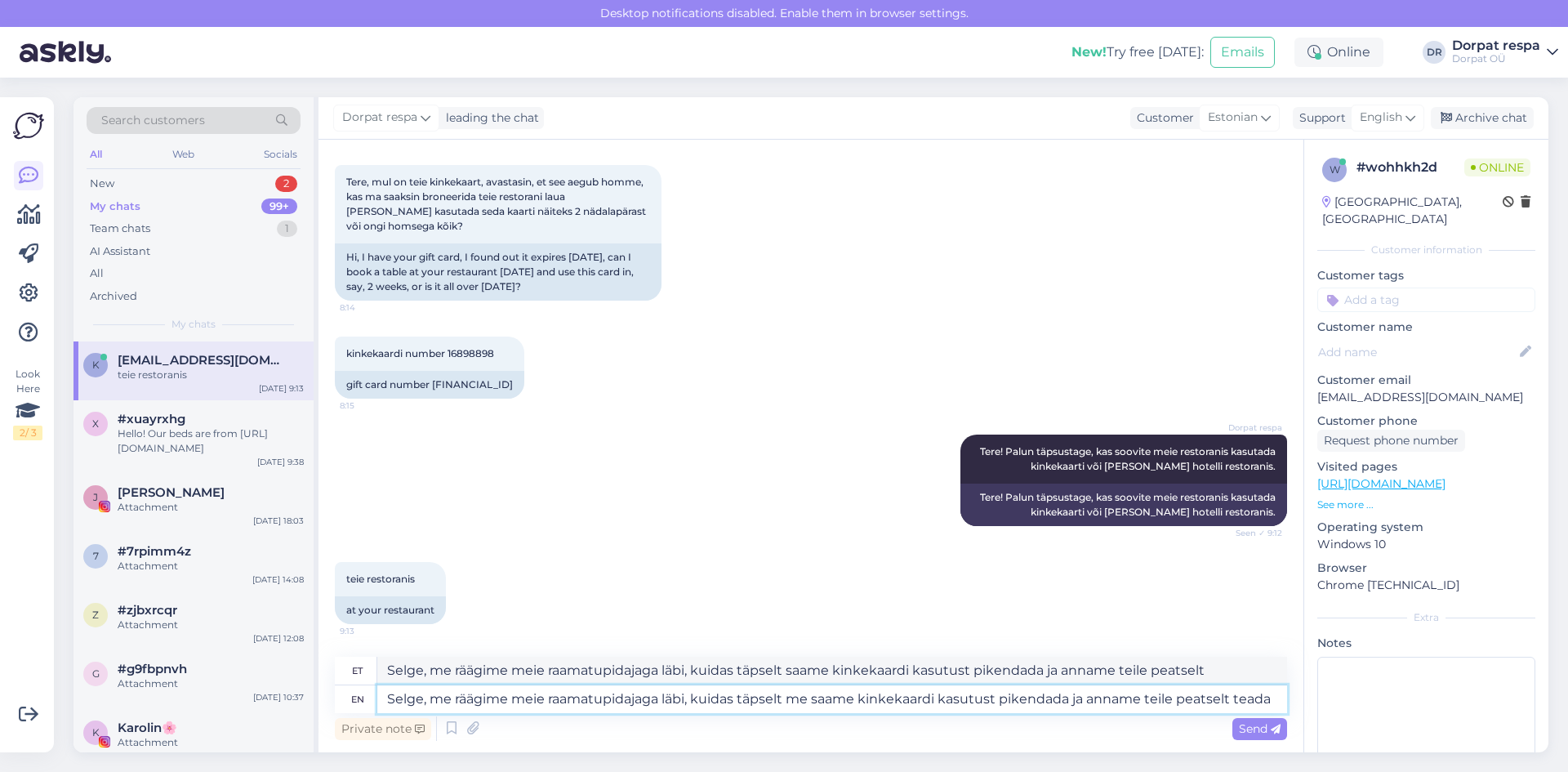
type textarea "Selge, me räägime meie raamatupidajaga läbi, kuidas täpselt me saame kinkekaard…"
type textarea "Selge, me räägime meie raamatupidajaga läbi, kuidas täpselt saame kinkekaardi k…"
type textarea "Selge, me räägime meie raamatupidajaga läbi, kuidas täpselt me saame kinkekaard…"
click at [1255, 732] on span "Send" at bounding box center [1259, 728] width 42 height 14
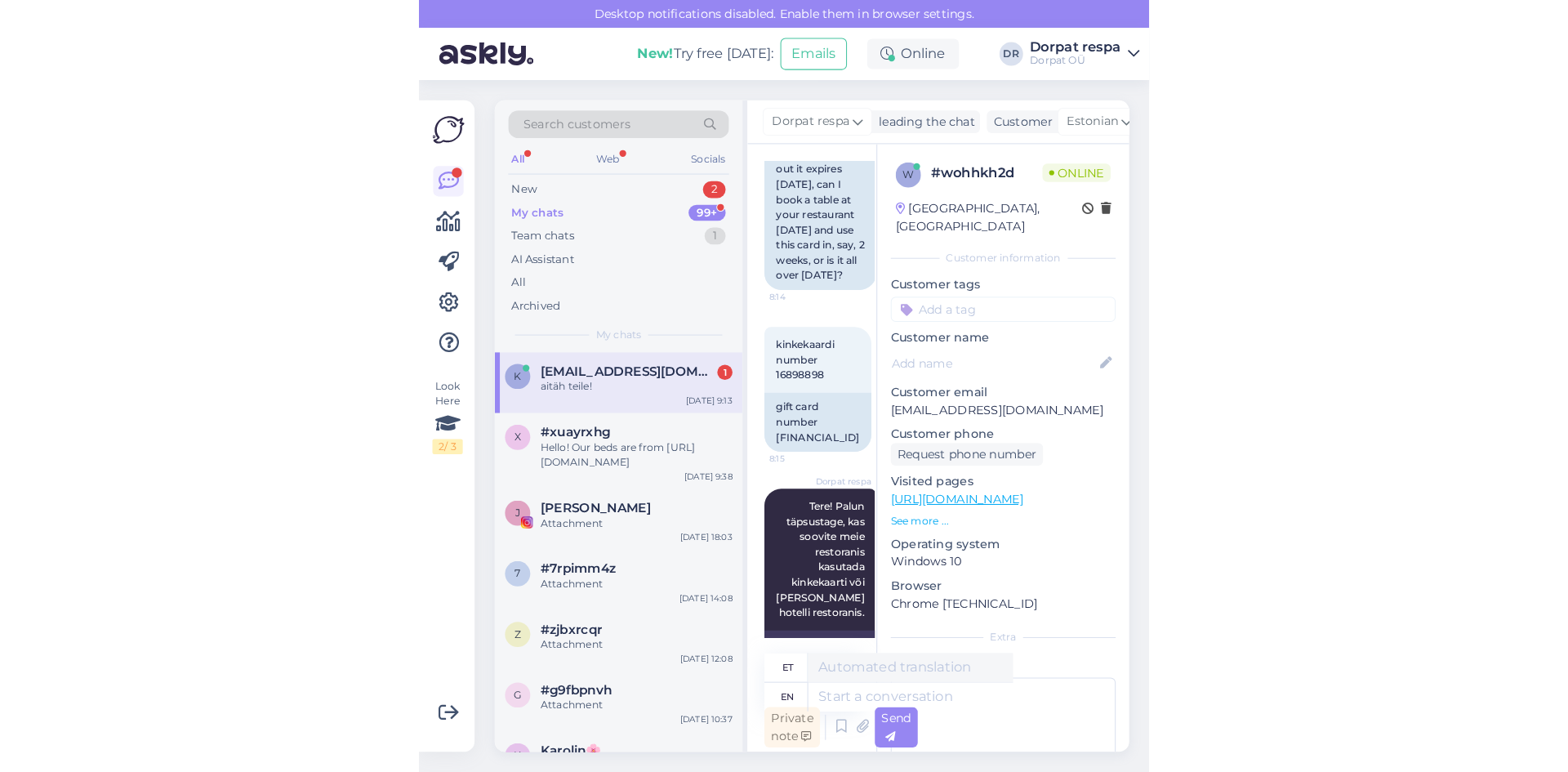
scroll to position [805, 0]
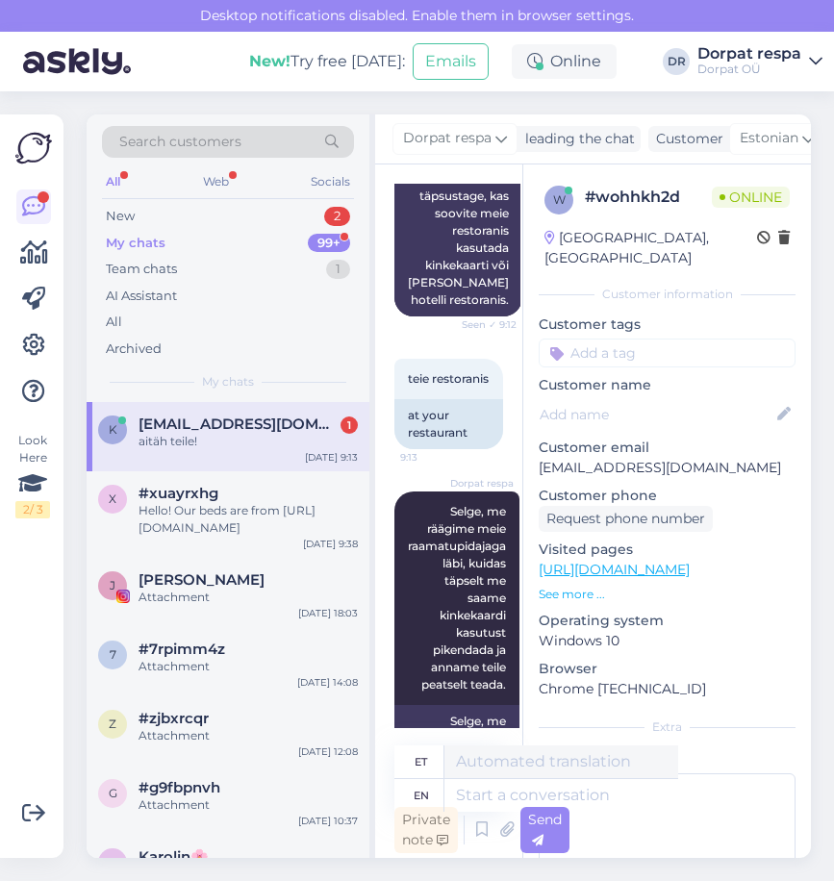
click at [754, 315] on p "Customer tags" at bounding box center [667, 325] width 257 height 20
drag, startPoint x: 670, startPoint y: 14, endPoint x: 619, endPoint y: 14, distance: 51.0
click at [619, 14] on div "Desktop notifications disabled. Enable them in browser settings." at bounding box center [417, 16] width 834 height 32
click at [693, 10] on div "Desktop notifications disabled. Enable them in browser settings." at bounding box center [417, 16] width 834 height 32
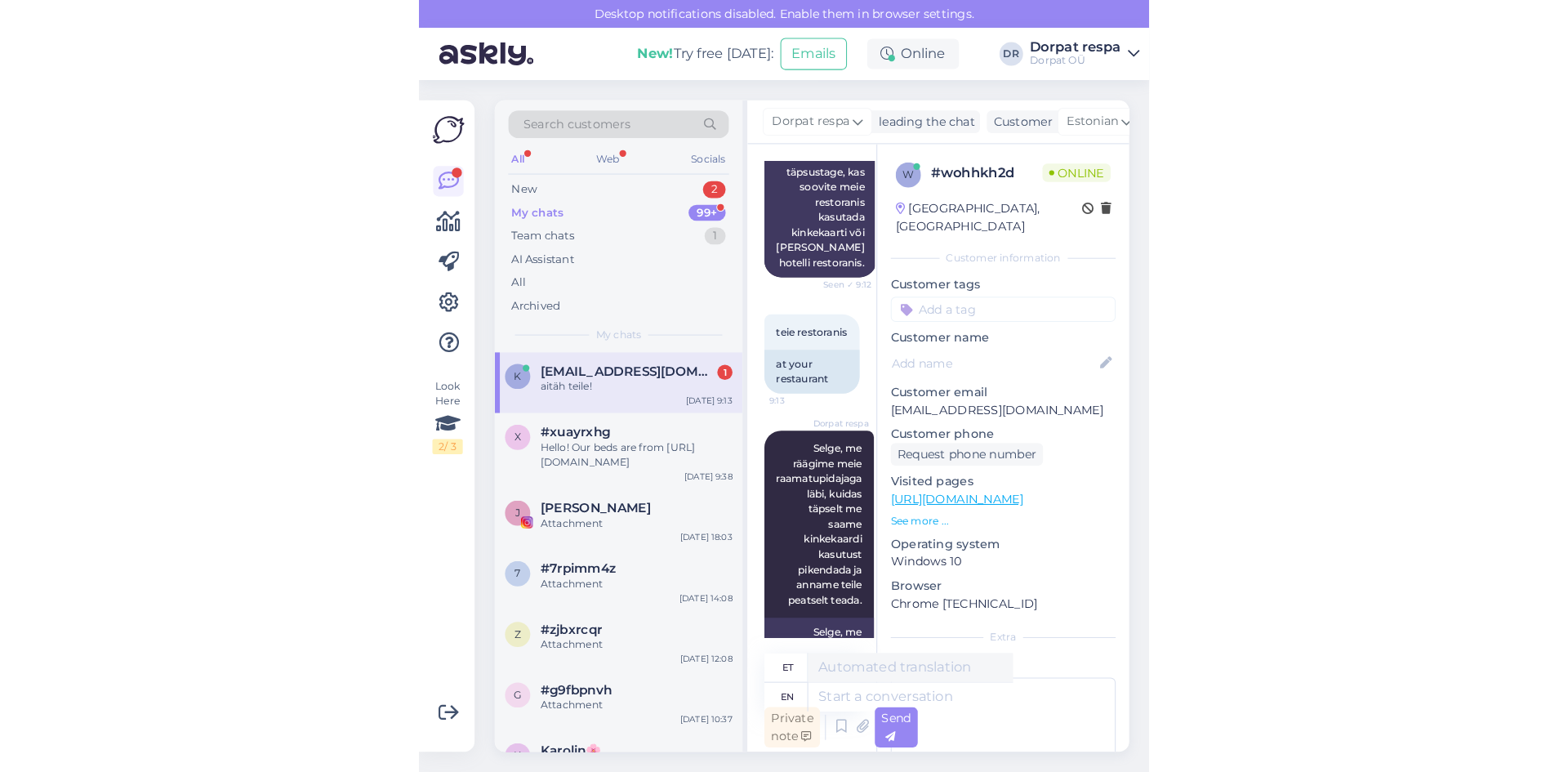
scroll to position [332, 0]
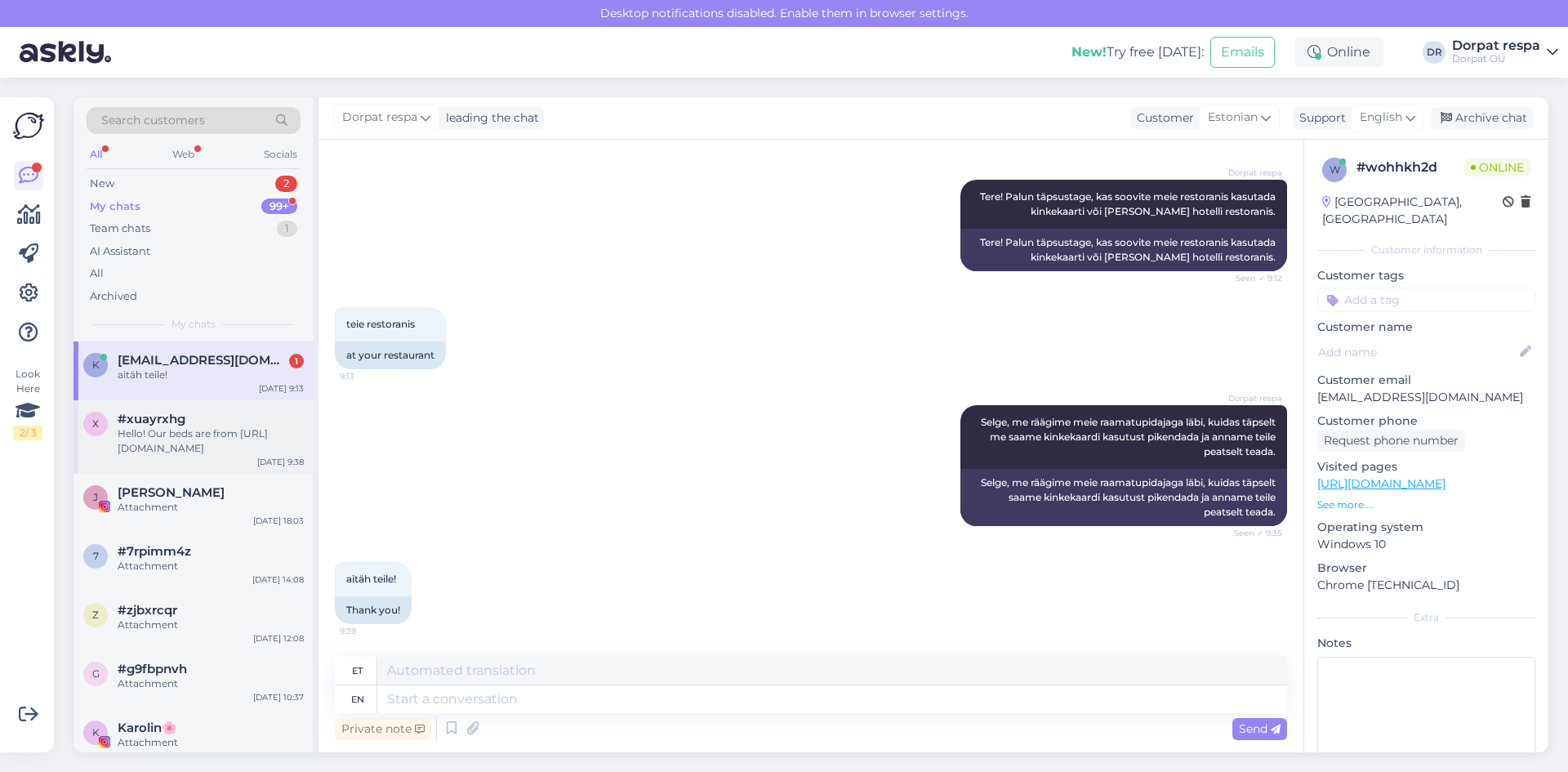
click at [150, 444] on div "Hello! Our beds are from [URL][DOMAIN_NAME]" at bounding box center [211, 441] width 186 height 30
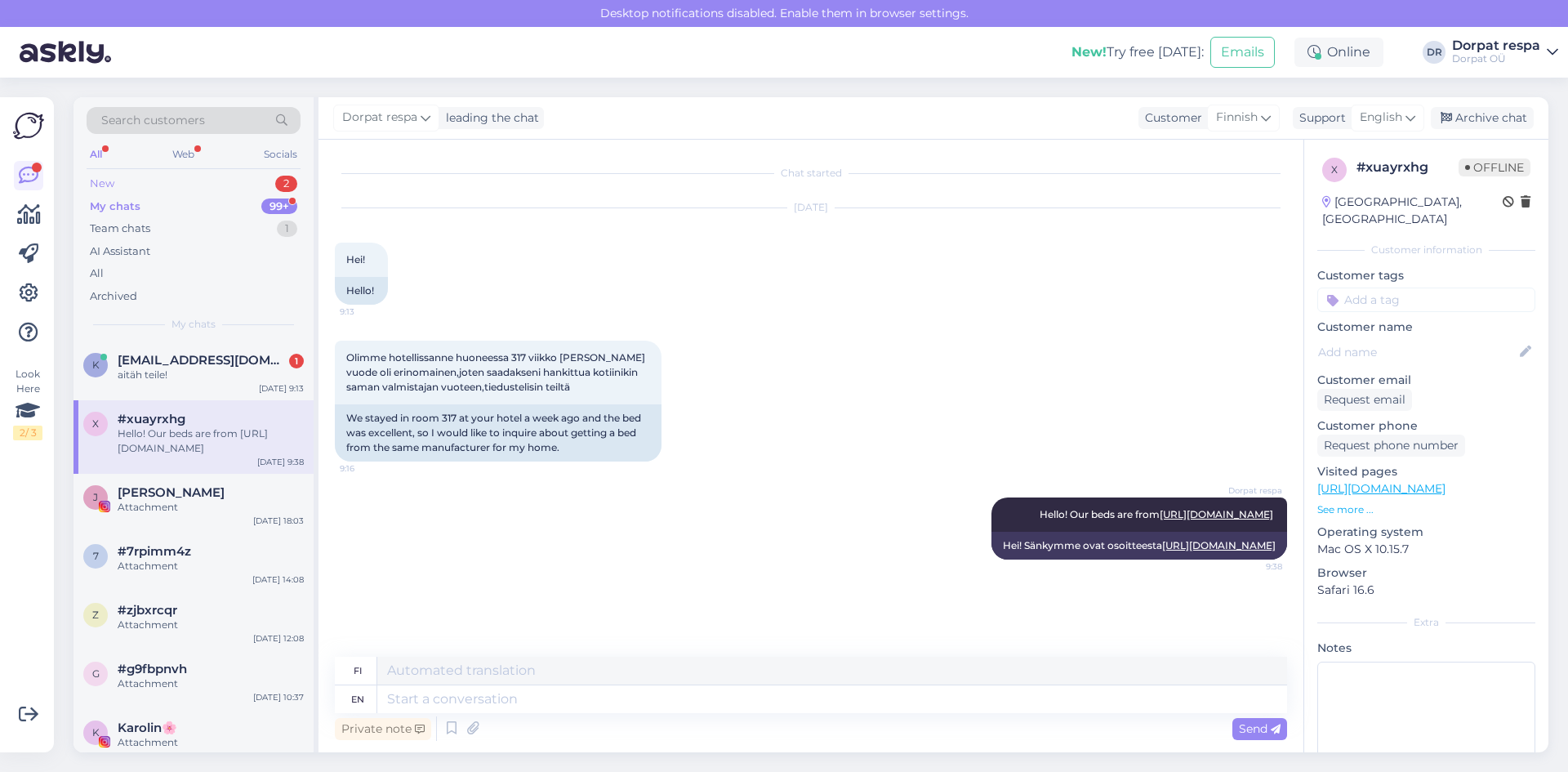
click at [146, 182] on div "New 2" at bounding box center [194, 183] width 214 height 23
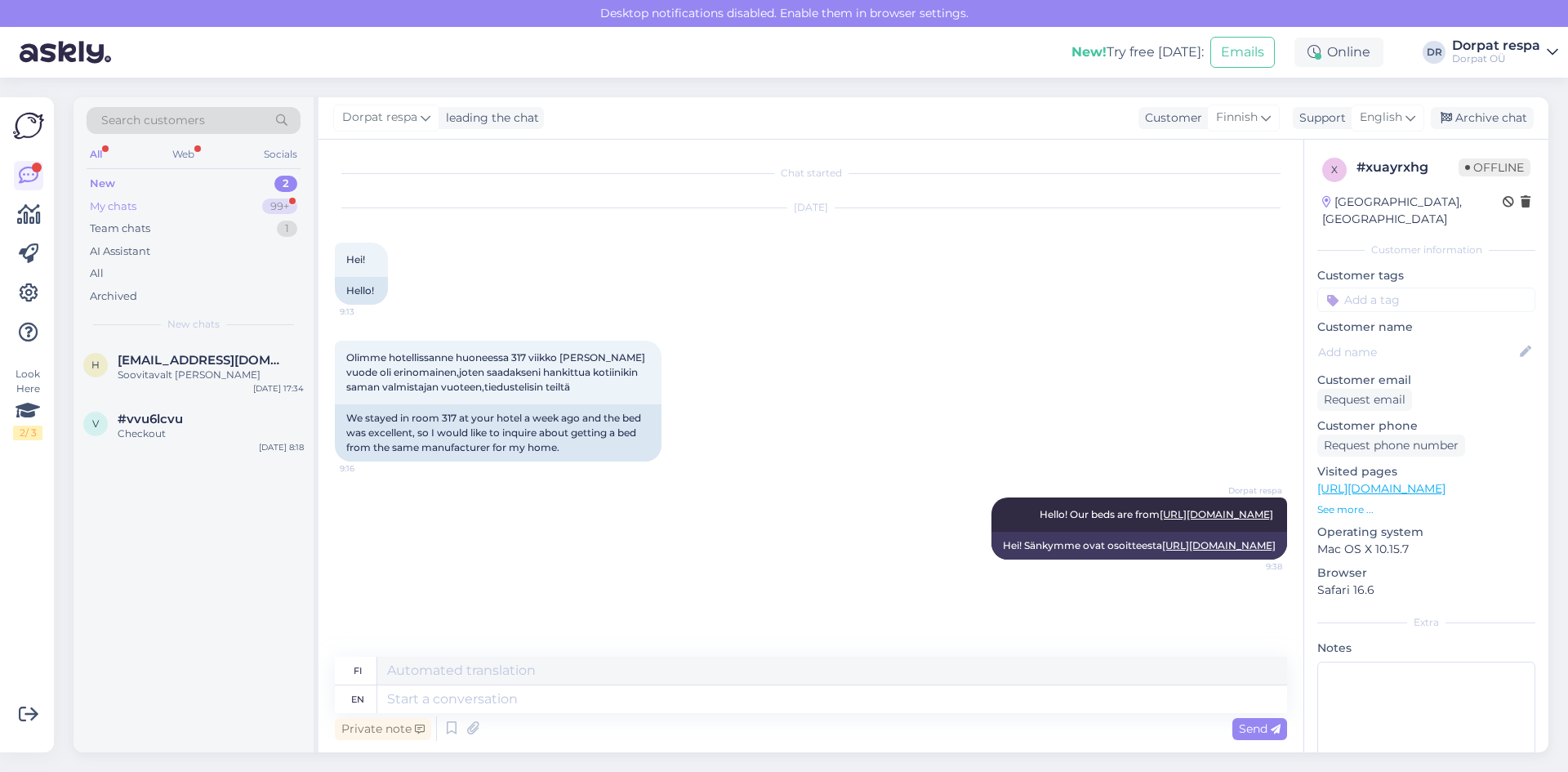
click at [137, 210] on div "My chats" at bounding box center [113, 206] width 47 height 16
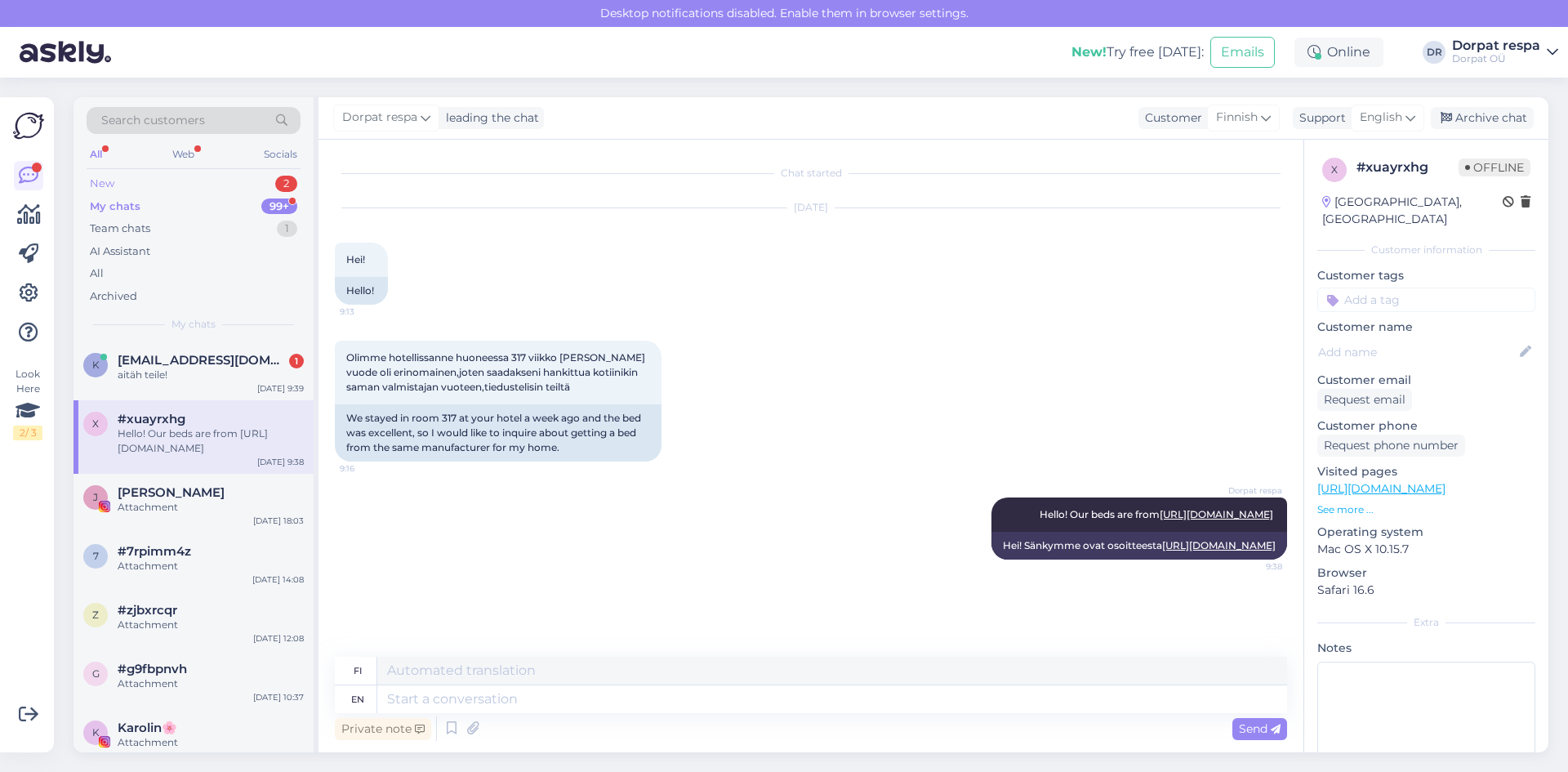
click at [116, 183] on div "New 2" at bounding box center [194, 183] width 214 height 23
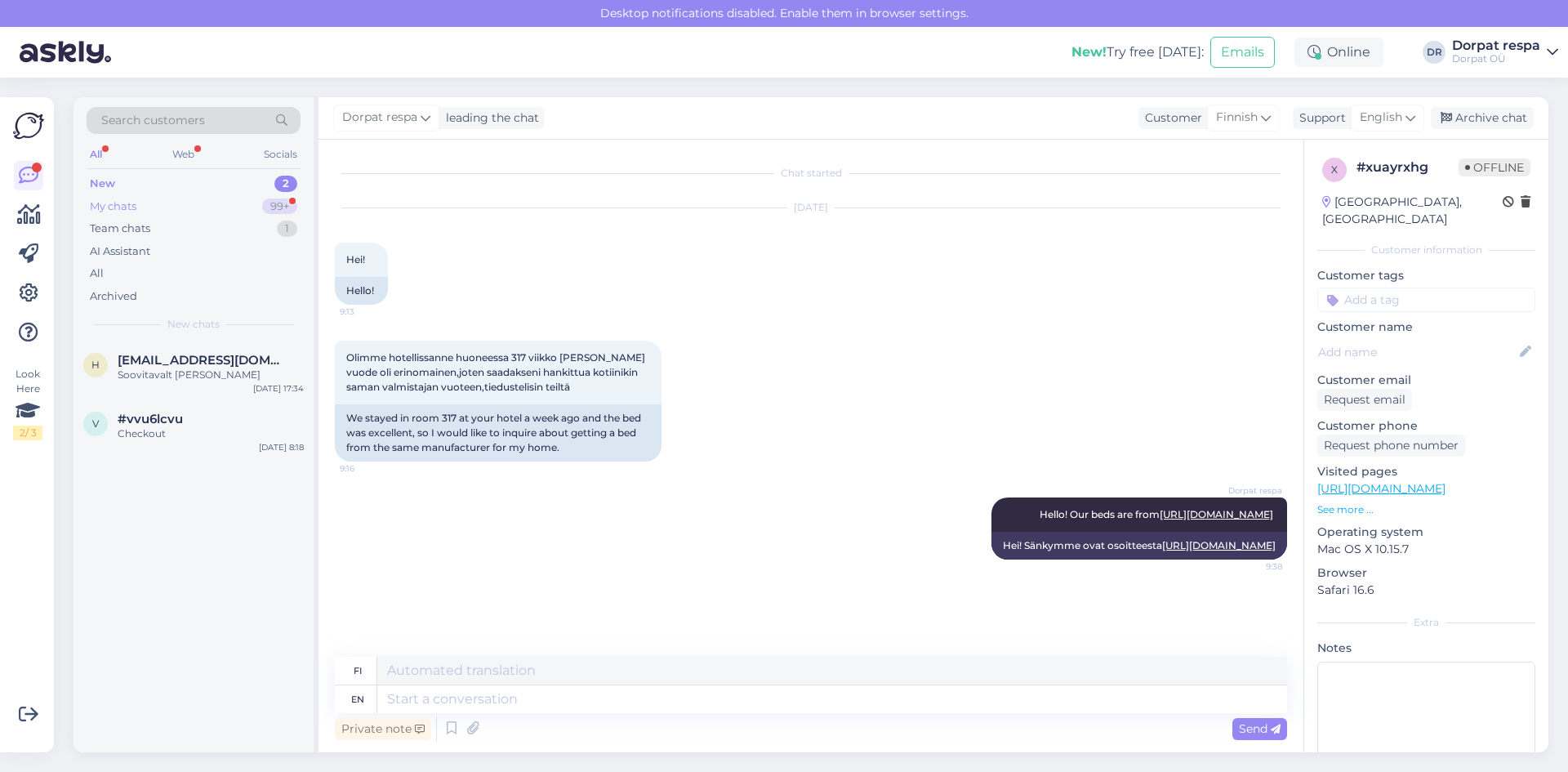
click at [129, 209] on div "My chats" at bounding box center [113, 206] width 47 height 16
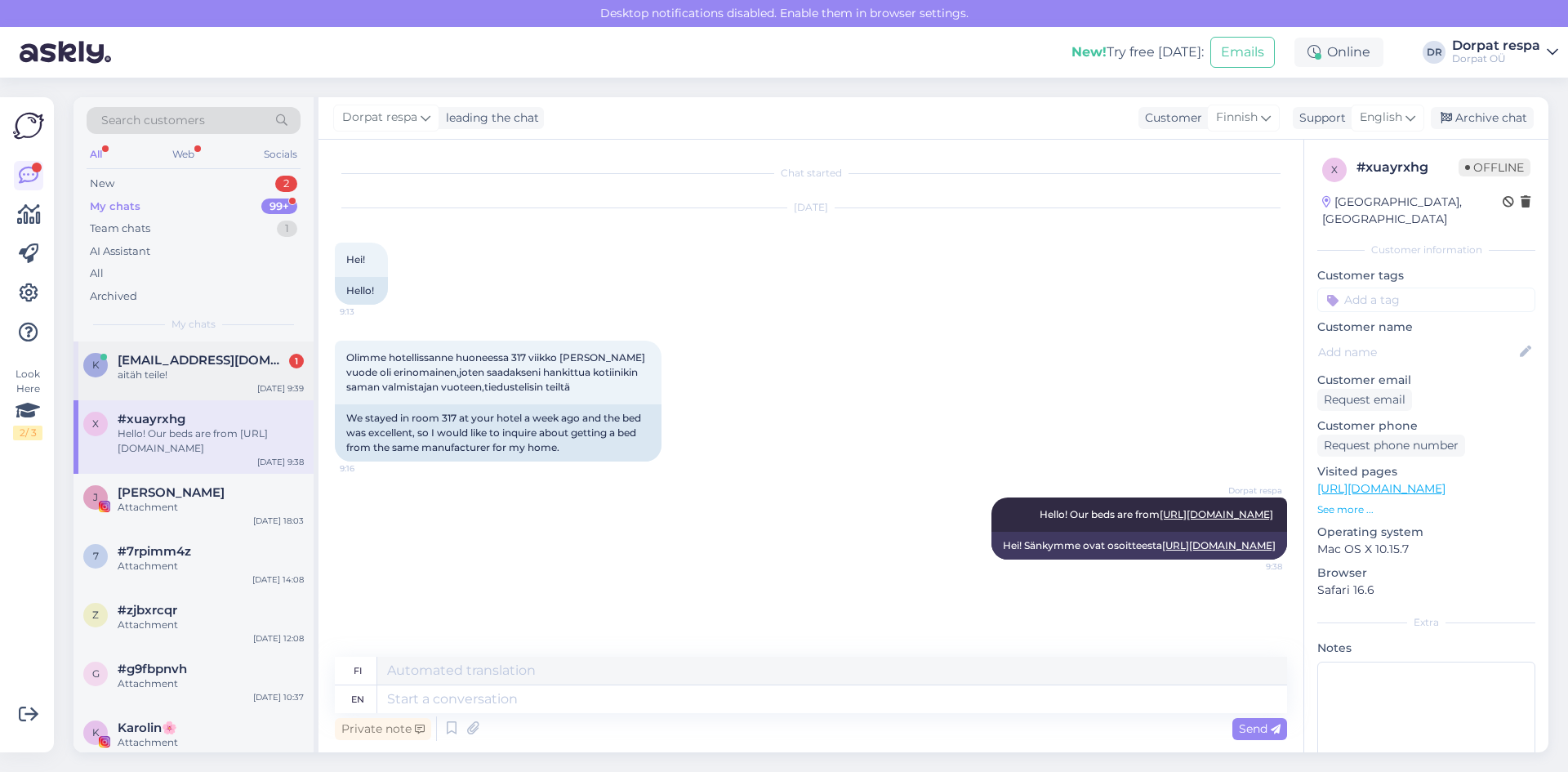
click at [159, 378] on div "aitäh teile!" at bounding box center [211, 375] width 186 height 14
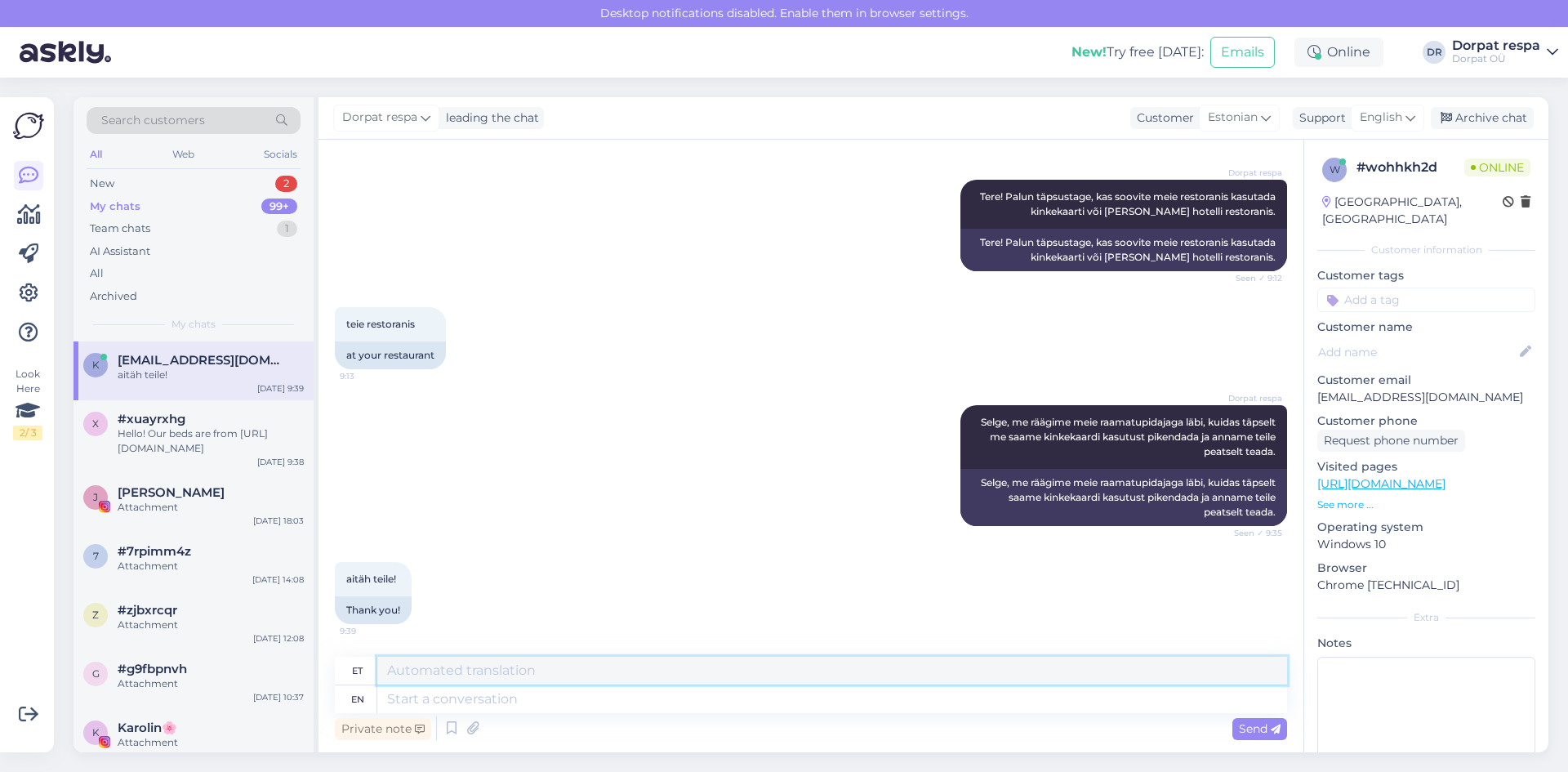
click at [428, 674] on textarea at bounding box center [832, 670] width 910 height 28
click at [402, 678] on textarea at bounding box center [832, 670] width 910 height 28
drag, startPoint x: 1094, startPoint y: 604, endPoint x: 1080, endPoint y: 610, distance: 15.2
click at [1094, 604] on div "aitäh teile! 9:39 Thank you!" at bounding box center [811, 593] width 953 height 98
click at [1014, 623] on div "aitäh teile! 9:39 Thank you!" at bounding box center [811, 593] width 953 height 98
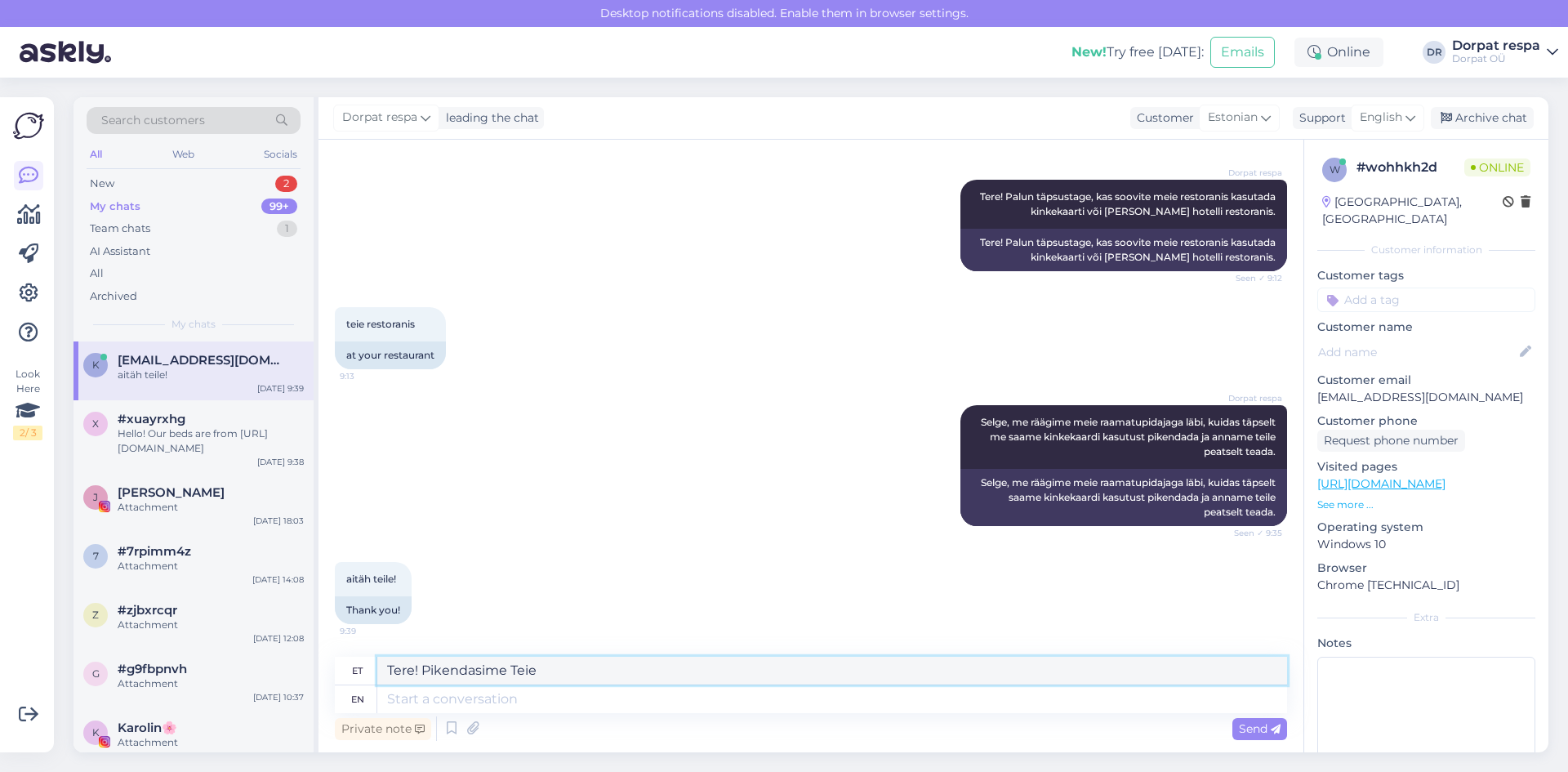
click at [585, 673] on textarea "Tere! Pikendasime Teie" at bounding box center [832, 670] width 910 height 28
type textarea "Tere! Pikendasime Teie kinkekaardi kuni [DATE]."
click at [405, 698] on textarea at bounding box center [832, 699] width 910 height 28
click at [1251, 727] on span "Send" at bounding box center [1259, 728] width 42 height 14
drag, startPoint x: 727, startPoint y: 673, endPoint x: 359, endPoint y: 680, distance: 368.1
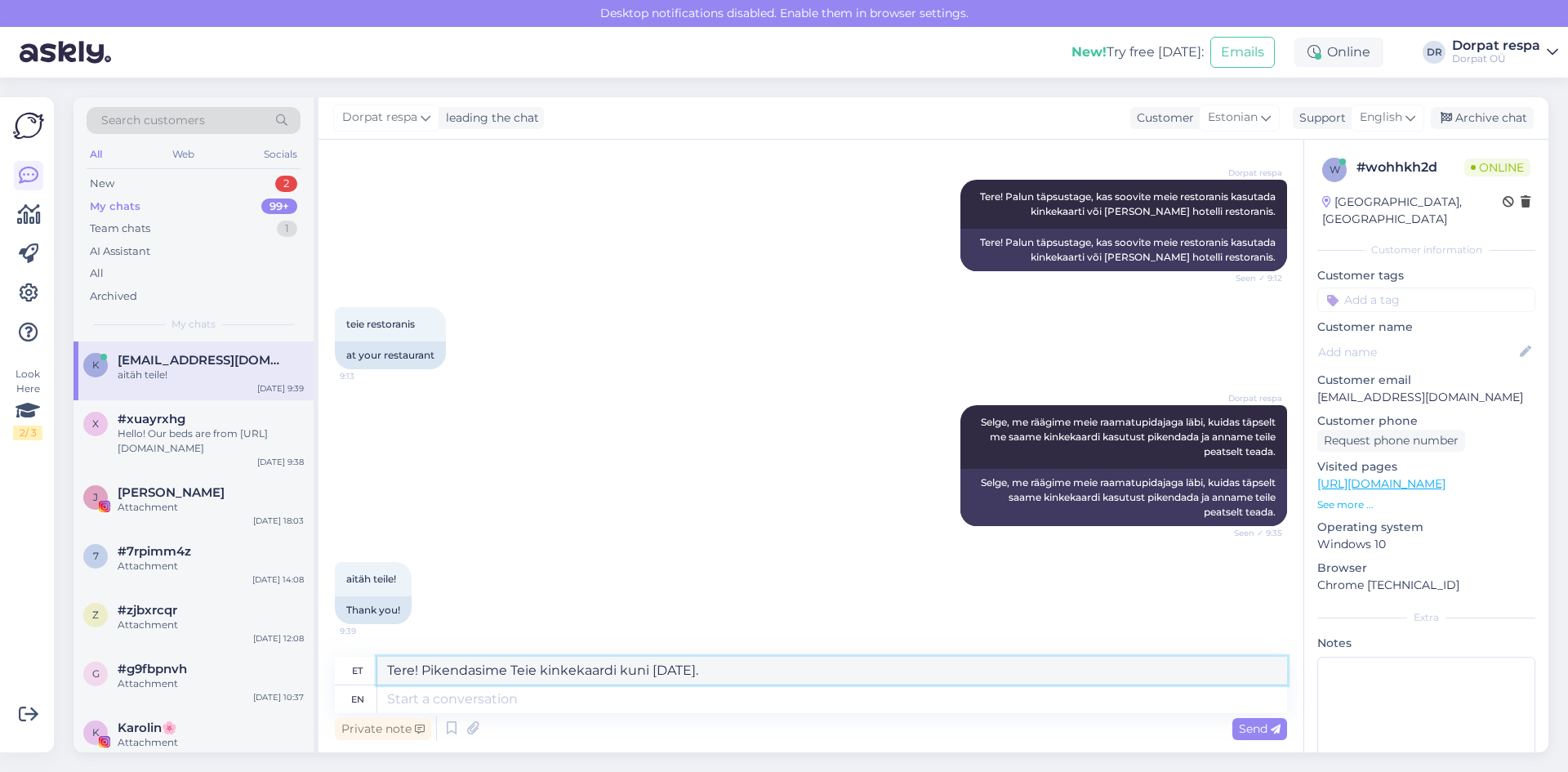
click at [359, 680] on div "et Tere! Pikendasime Teie kinkekaardi kuni [DATE]." at bounding box center [811, 671] width 953 height 29
click at [417, 702] on textarea at bounding box center [832, 699] width 910 height 28
paste textarea "Tere! Pikendasime Teie kinkekaardi kuni [DATE]."
type textarea "Tere! Pikendasime Teie kinkekaardi kuni [DATE]."
click at [1266, 727] on span "Send" at bounding box center [1259, 728] width 42 height 14
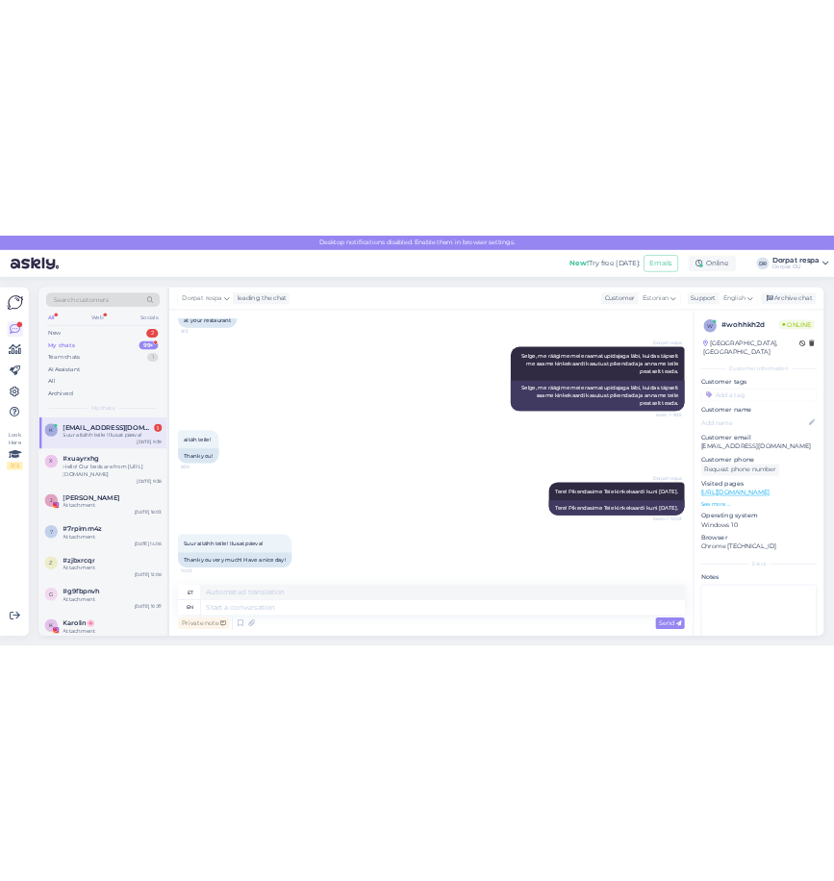
scroll to position [1491, 0]
